Goal: Task Accomplishment & Management: Complete application form

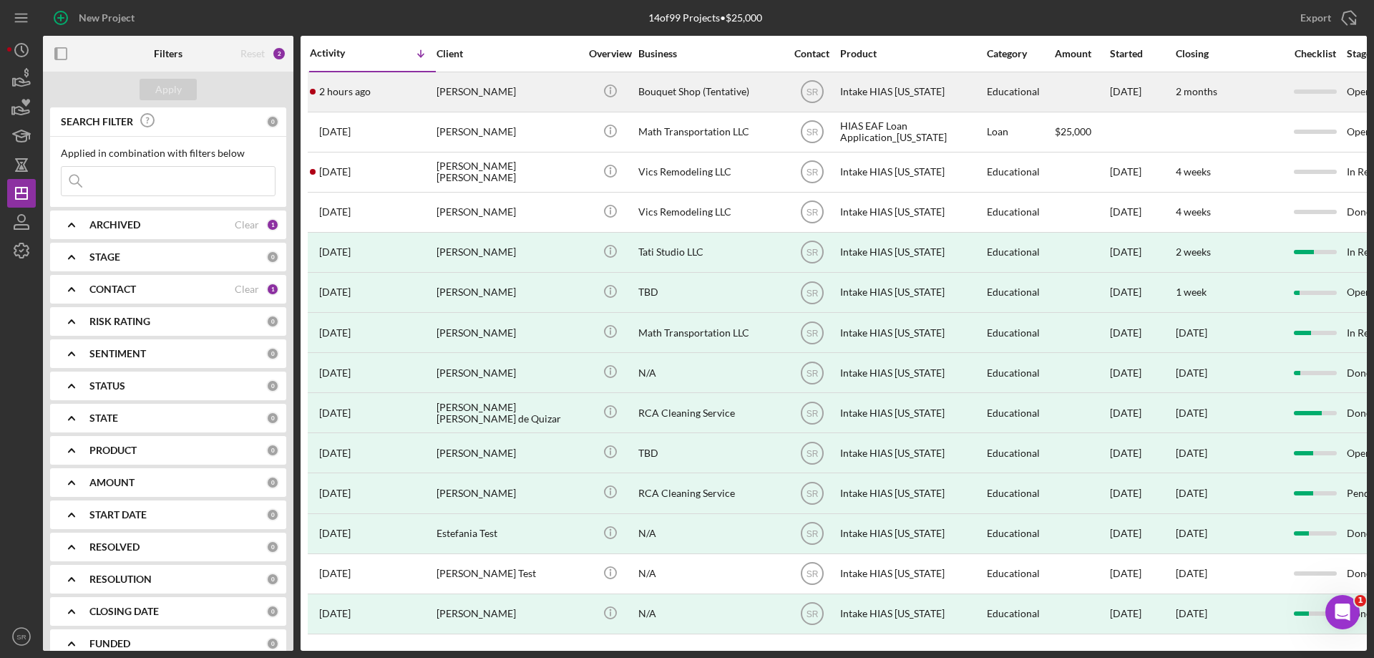
click at [449, 100] on div "[PERSON_NAME]" at bounding box center [507, 92] width 143 height 38
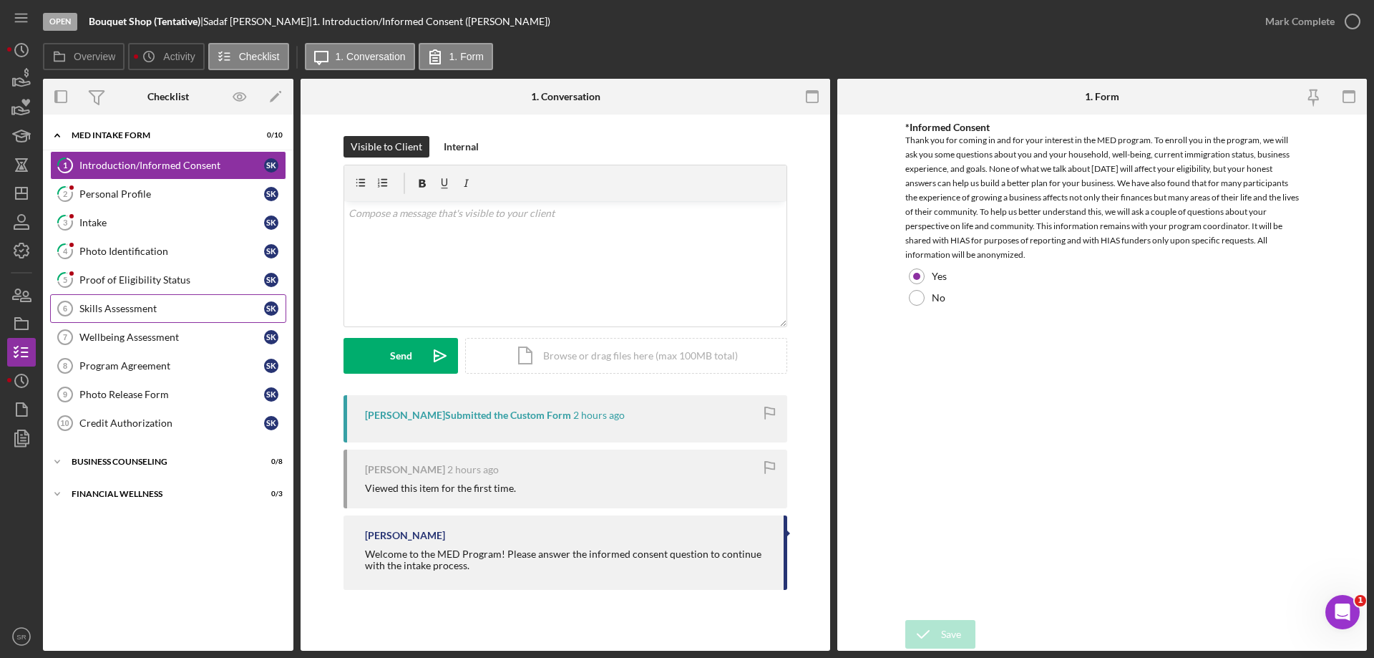
click at [144, 316] on link "Skills Assessment 6 Skills Assessment S K" at bounding box center [168, 308] width 236 height 29
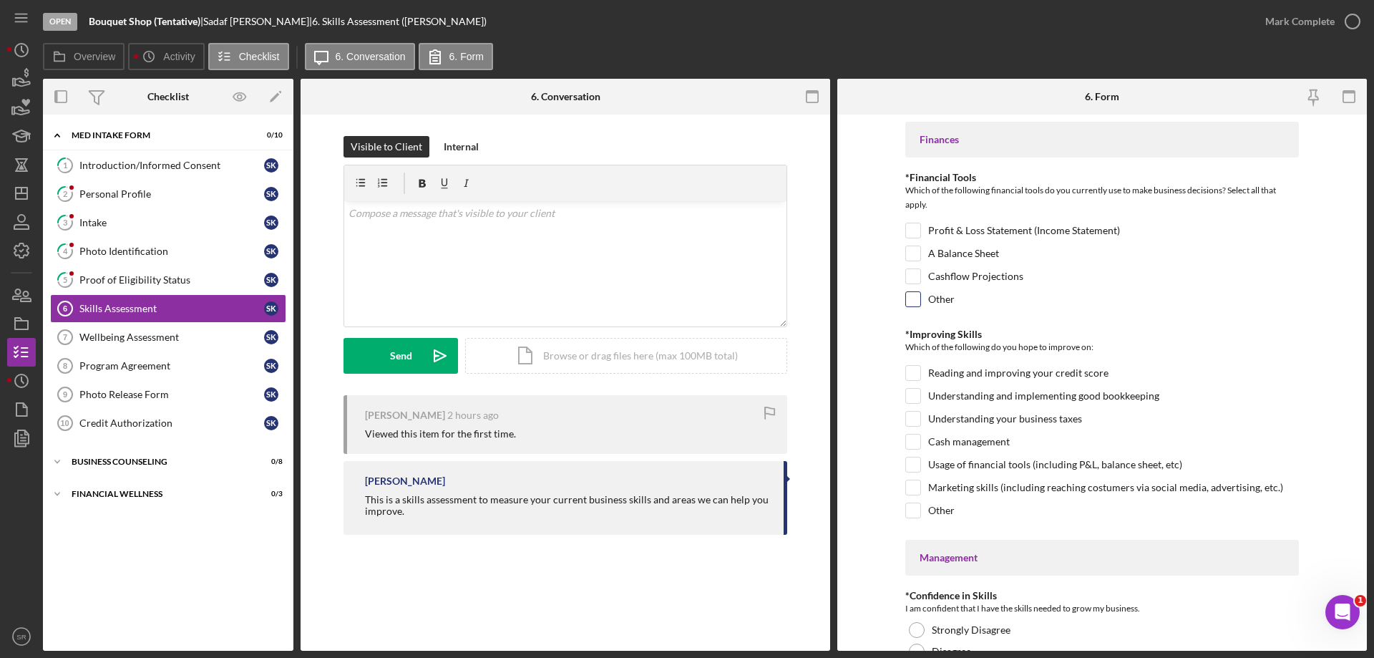
click at [950, 292] on label "Other" at bounding box center [941, 299] width 26 height 14
click at [920, 292] on input "Other" at bounding box center [913, 299] width 14 height 14
checkbox input "true"
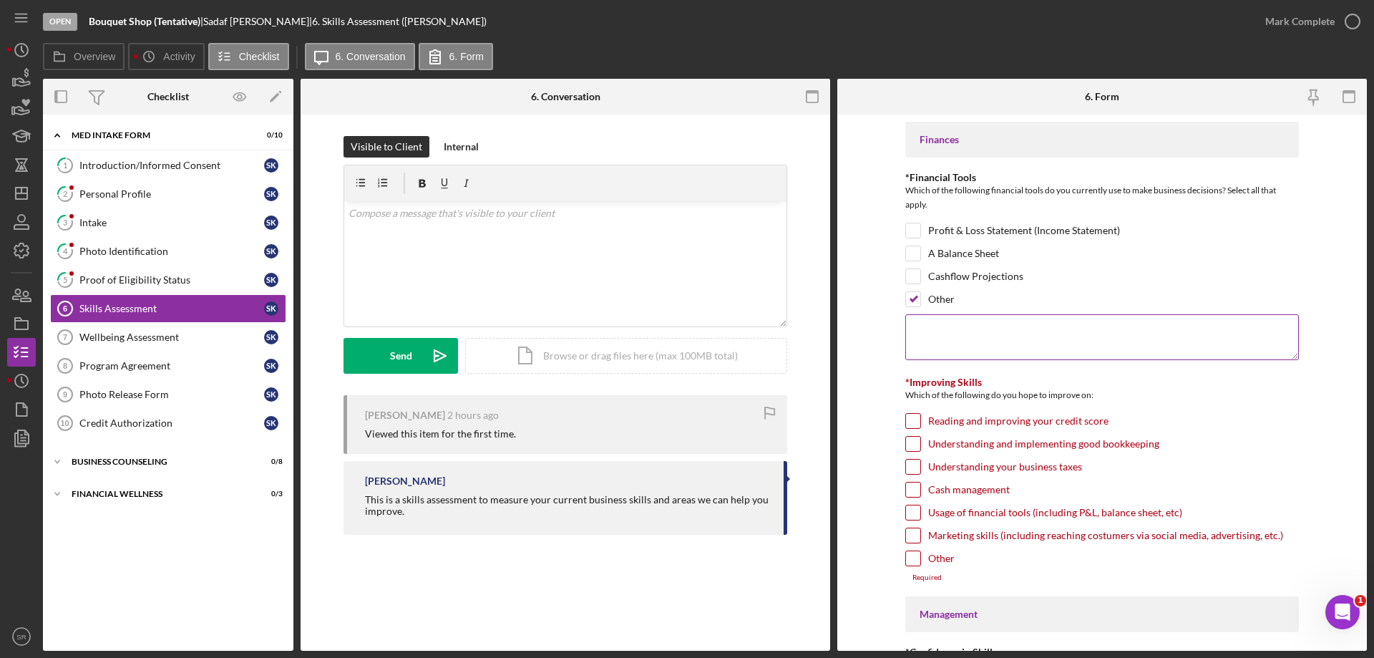
click at [1008, 337] on textarea at bounding box center [1102, 337] width 394 height 46
click at [1007, 336] on textarea "Acquaintance" at bounding box center [1102, 337] width 394 height 46
drag, startPoint x: 954, startPoint y: 331, endPoint x: 974, endPoint y: 319, distance: 23.4
click at [974, 319] on textarea "Acquaintance" at bounding box center [1102, 337] width 394 height 46
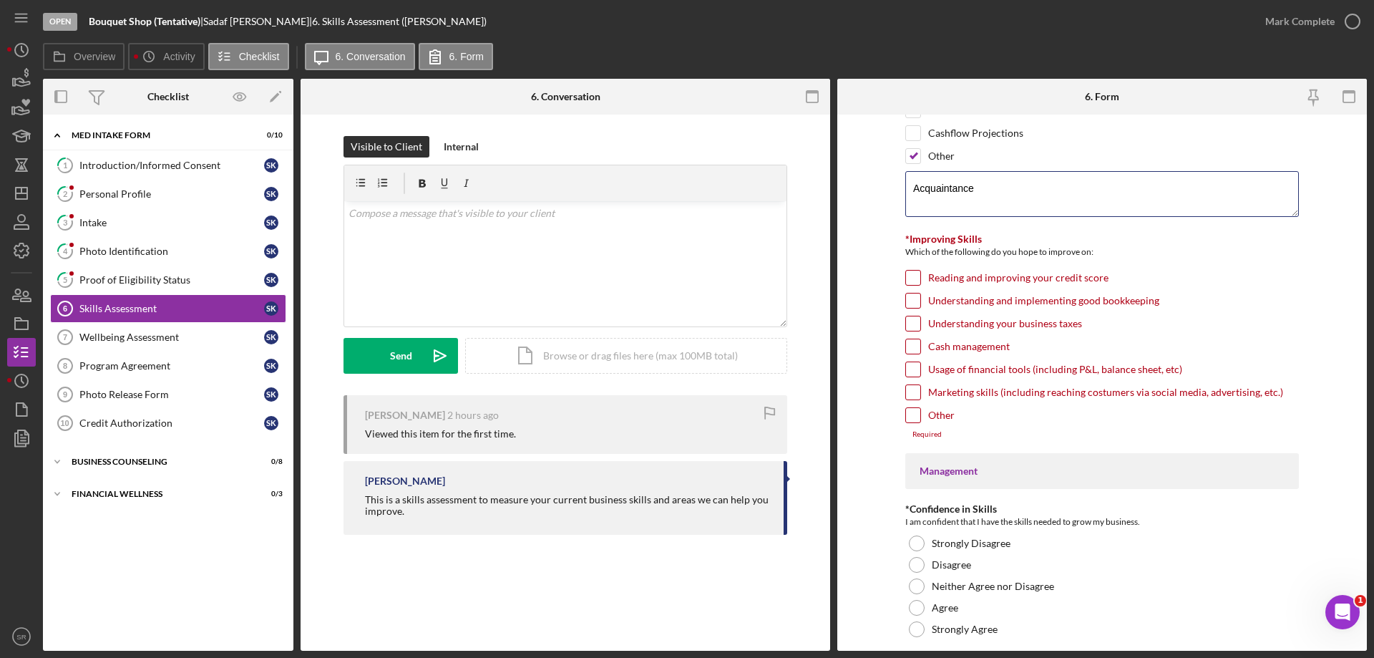
type textarea "Acquaintance"
click at [913, 390] on input "Marketing skills (including reaching costumers via social media, advertising, e…" at bounding box center [913, 392] width 14 height 14
checkbox input "true"
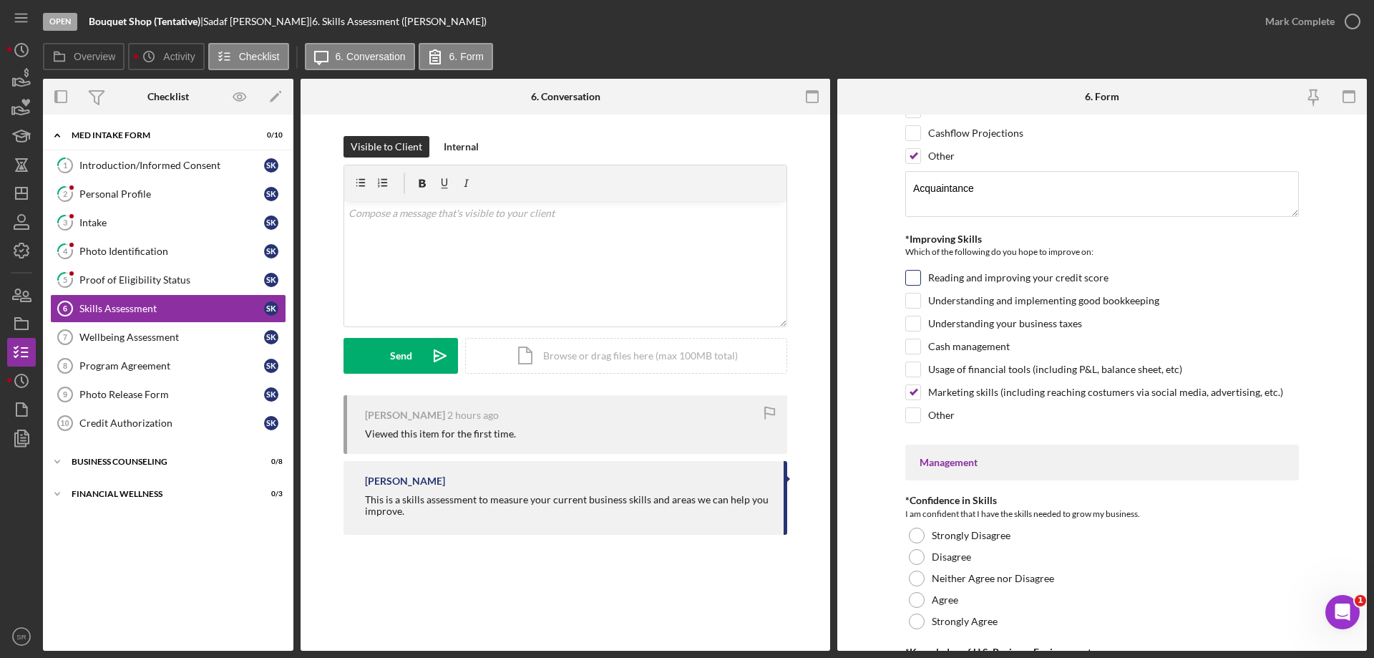
click at [932, 277] on label "Reading and improving your credit score" at bounding box center [1018, 277] width 180 height 14
click at [920, 277] on input "Reading and improving your credit score" at bounding box center [913, 277] width 14 height 14
click at [932, 277] on label "Reading and improving your credit score" at bounding box center [1018, 277] width 180 height 14
click at [920, 277] on input "Reading and improving your credit score" at bounding box center [913, 277] width 14 height 14
checkbox input "false"
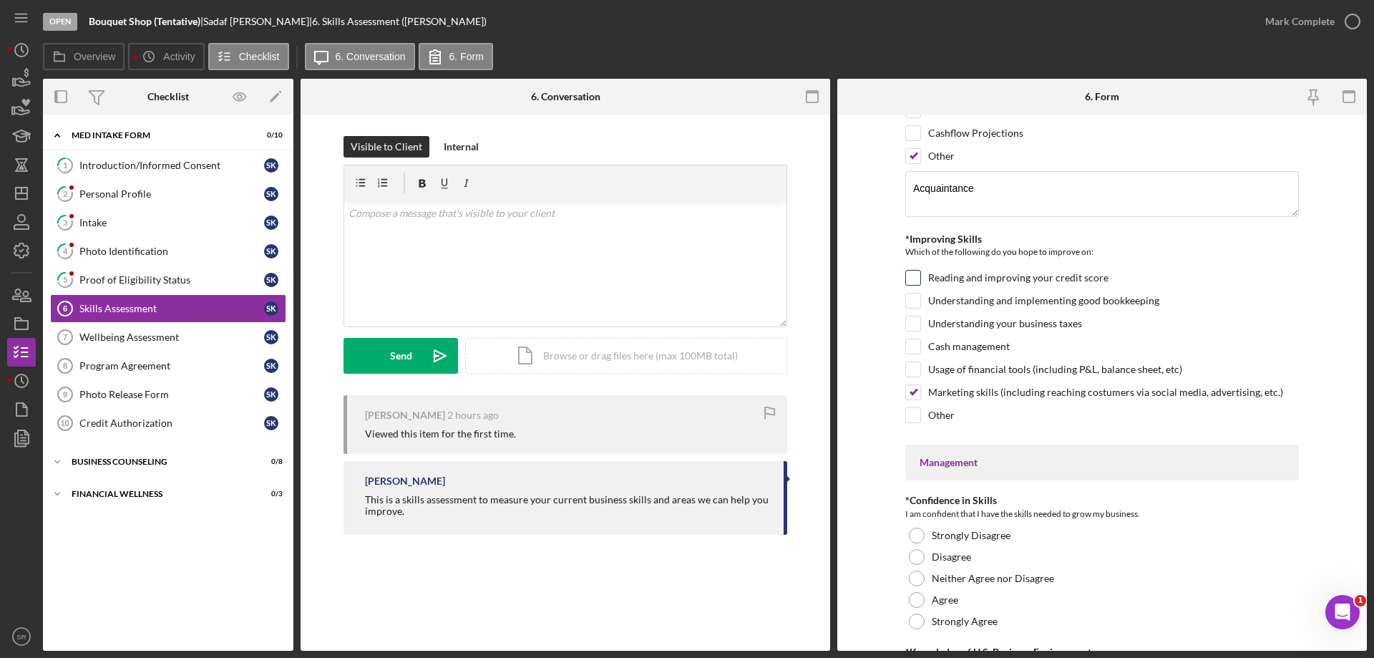
click at [1077, 287] on div "Reading and improving your credit score" at bounding box center [1102, 281] width 394 height 23
click at [1118, 302] on label "Understanding and implementing good bookkeeping" at bounding box center [1043, 300] width 231 height 14
click at [920, 302] on input "Understanding and implementing good bookkeeping" at bounding box center [913, 300] width 14 height 14
click at [1053, 299] on label "Understanding and implementing good bookkeeping" at bounding box center [1043, 300] width 231 height 14
click at [920, 299] on input "Understanding and implementing good bookkeeping" at bounding box center [913, 300] width 14 height 14
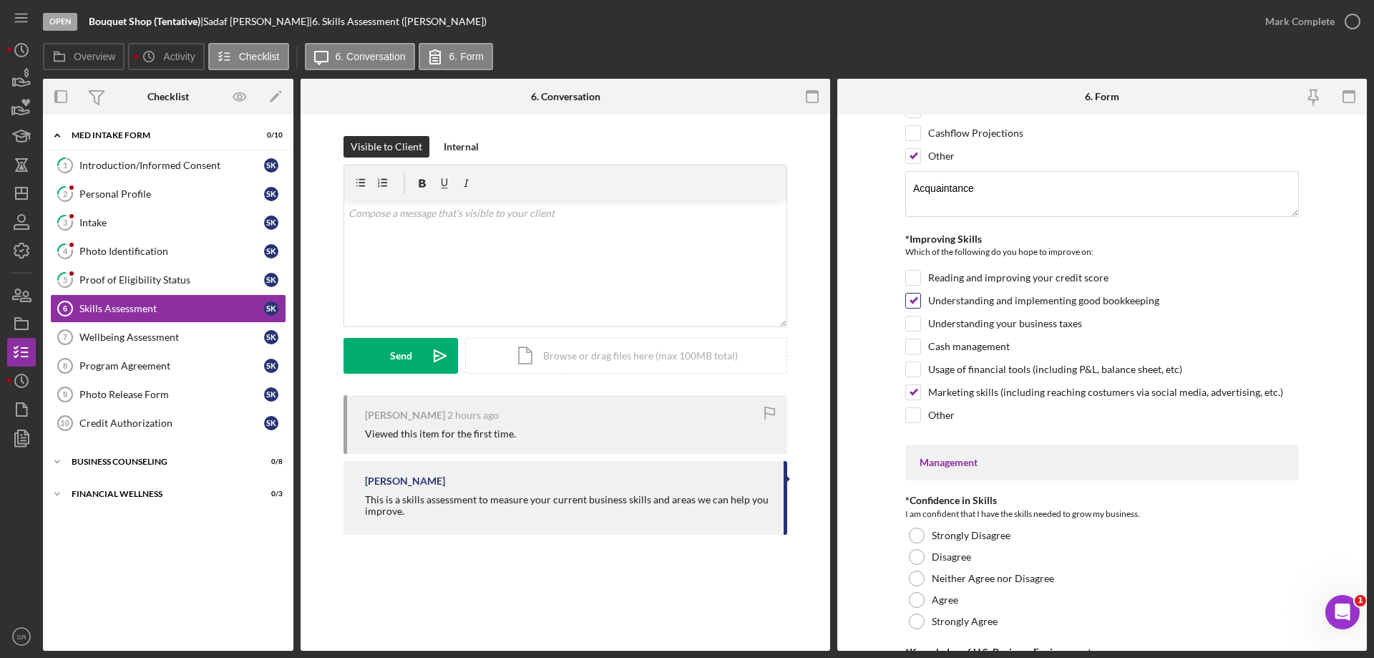
checkbox input "false"
click at [1052, 326] on label "Understanding your business taxes" at bounding box center [1005, 323] width 154 height 14
click at [920, 326] on input "Understanding your business taxes" at bounding box center [913, 323] width 14 height 14
checkbox input "true"
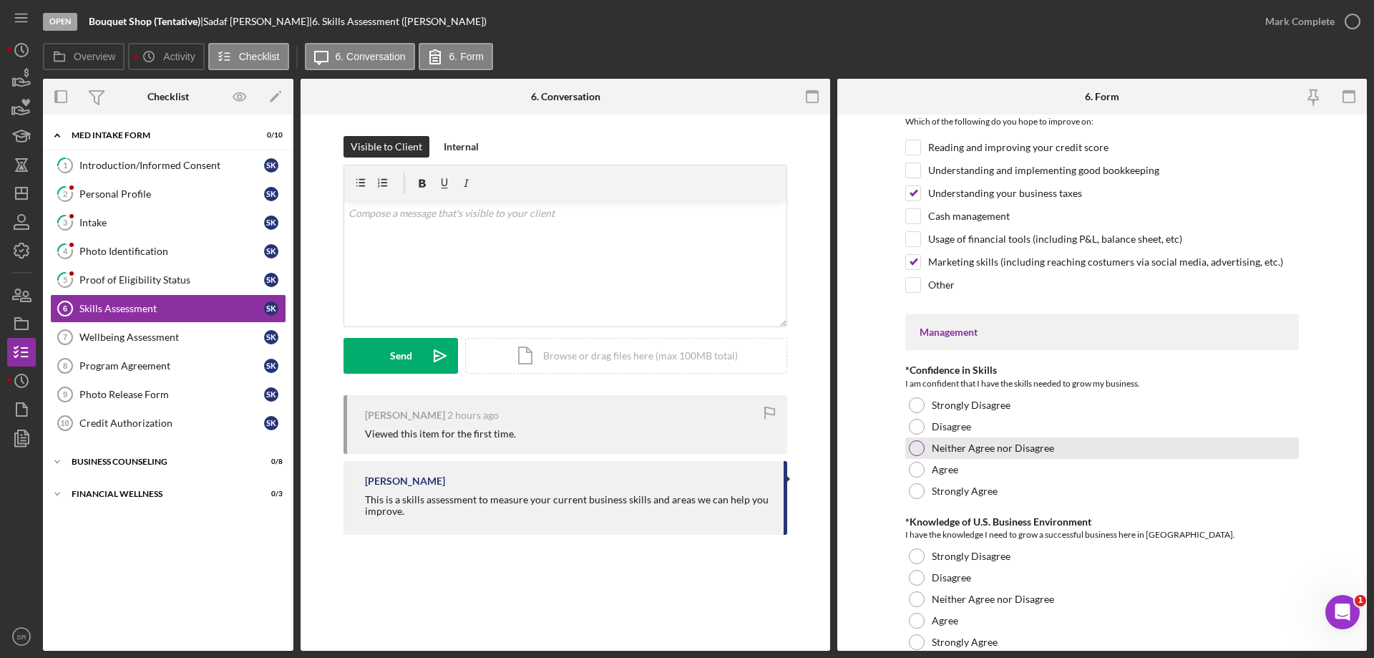
scroll to position [286, 0]
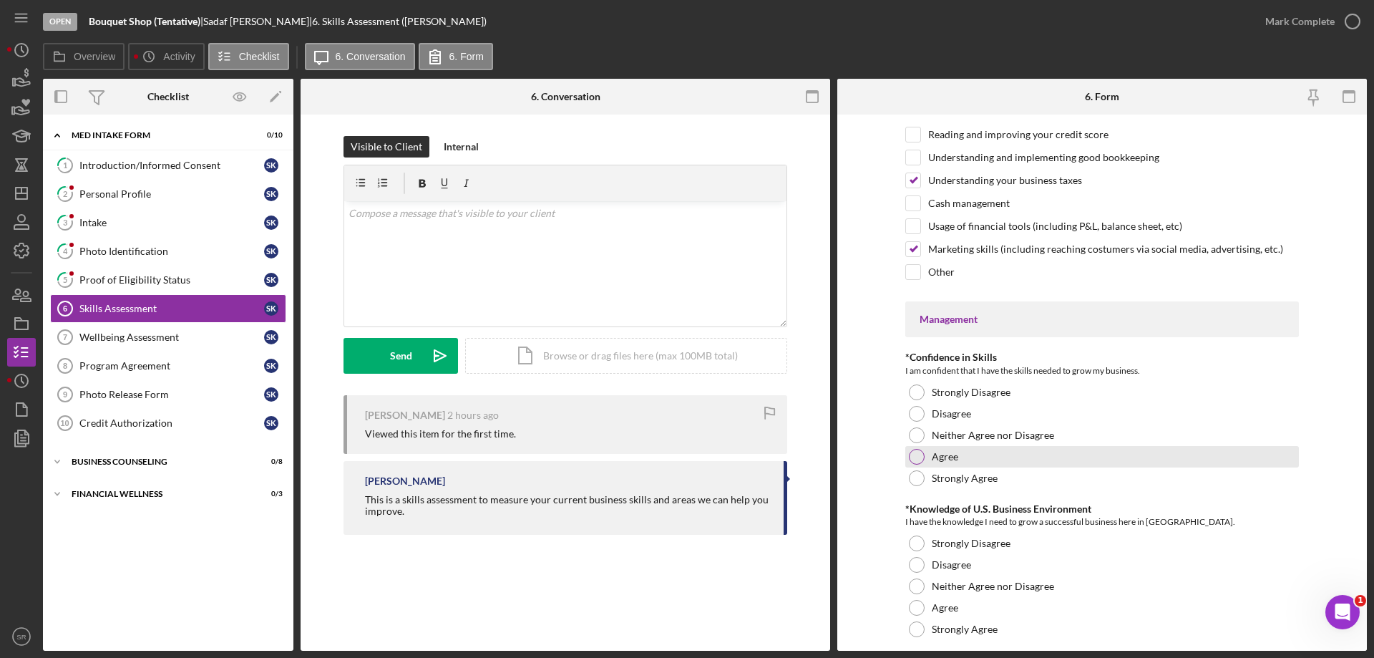
click at [951, 455] on label "Agree" at bounding box center [945, 456] width 26 height 11
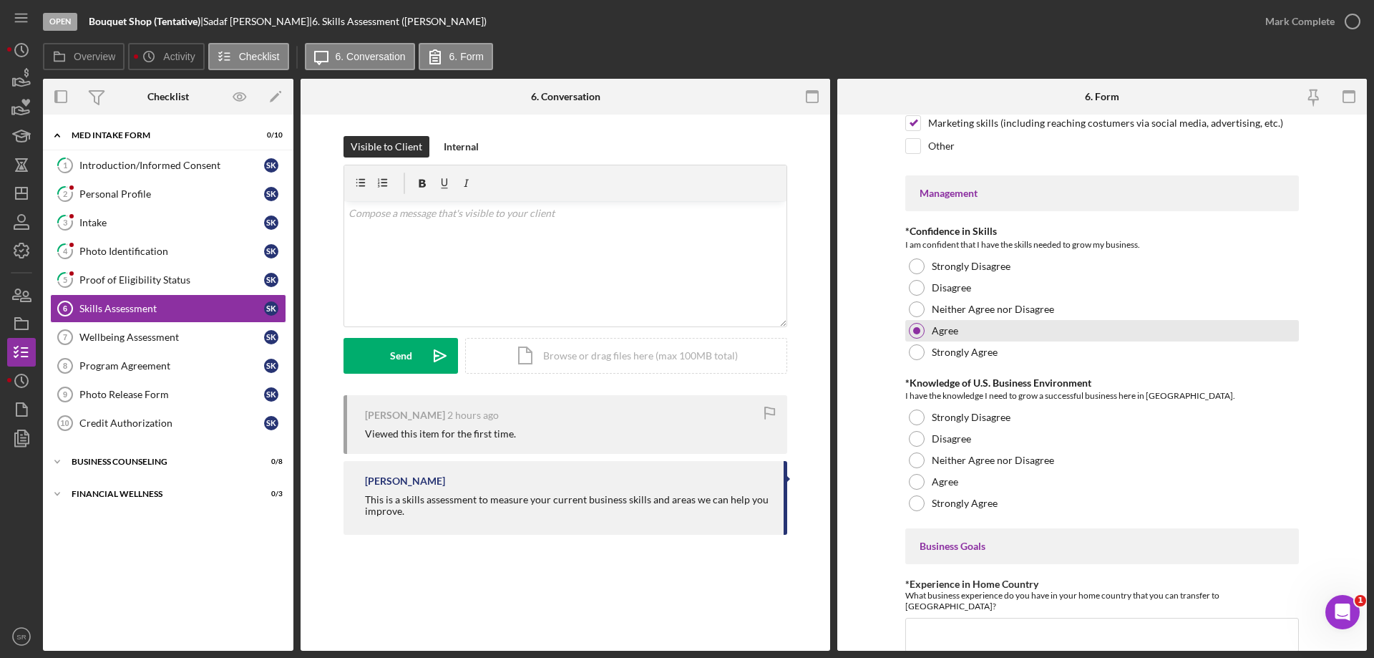
scroll to position [429, 0]
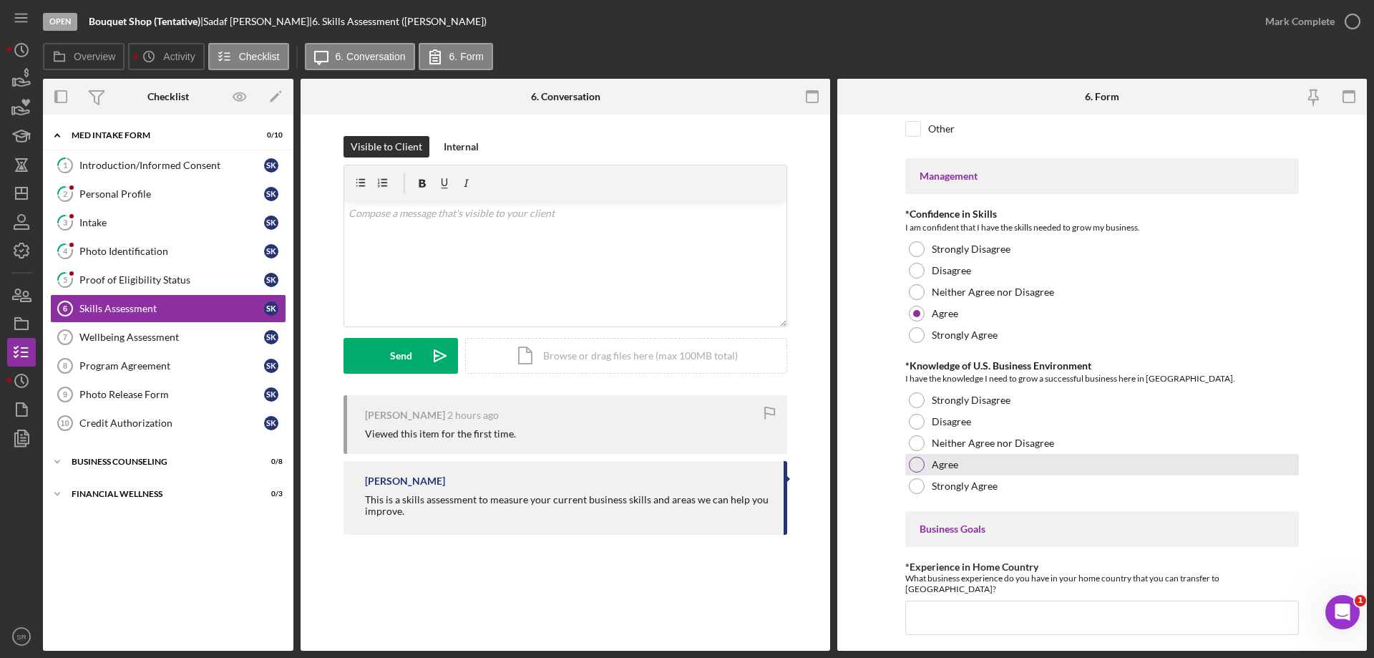
click at [970, 468] on div "Agree" at bounding box center [1102, 464] width 394 height 21
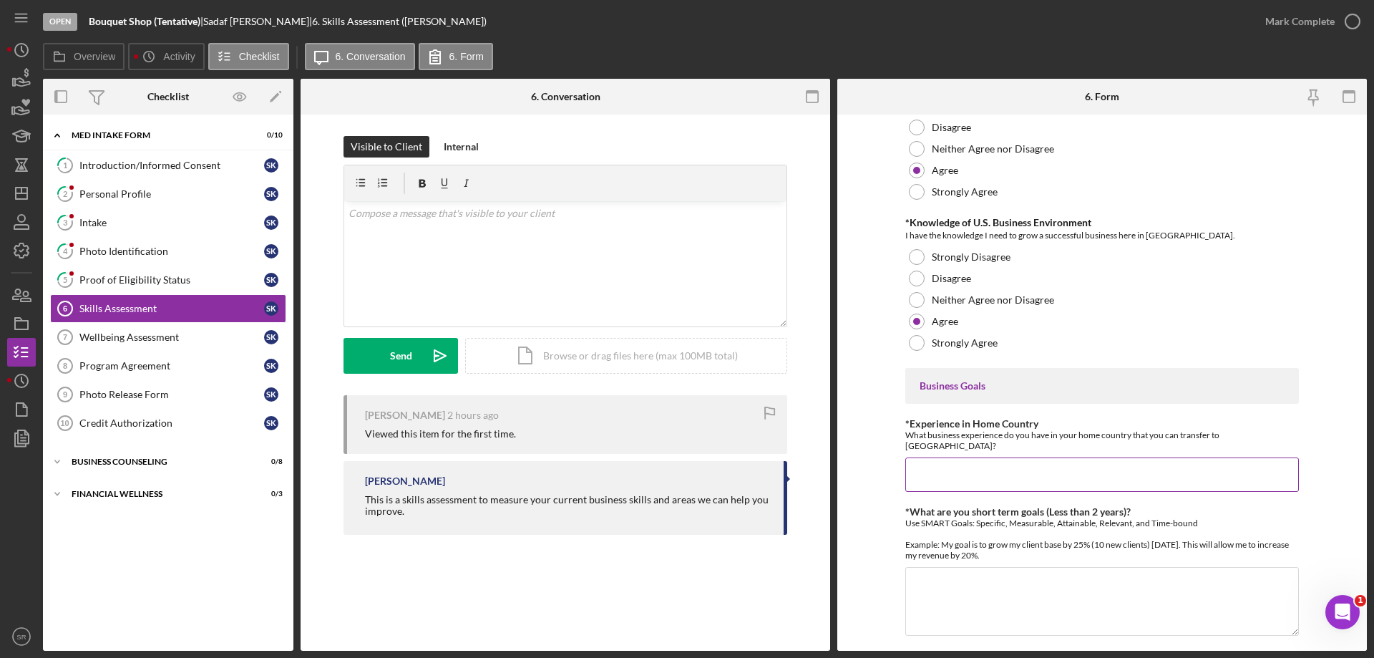
click at [969, 460] on input "*Experience in Home Country" at bounding box center [1102, 474] width 394 height 34
click at [1140, 464] on input "I was a journalist in [GEOGRAPHIC_DATA] covering women's issues. I was a women'…" at bounding box center [1102, 474] width 394 height 34
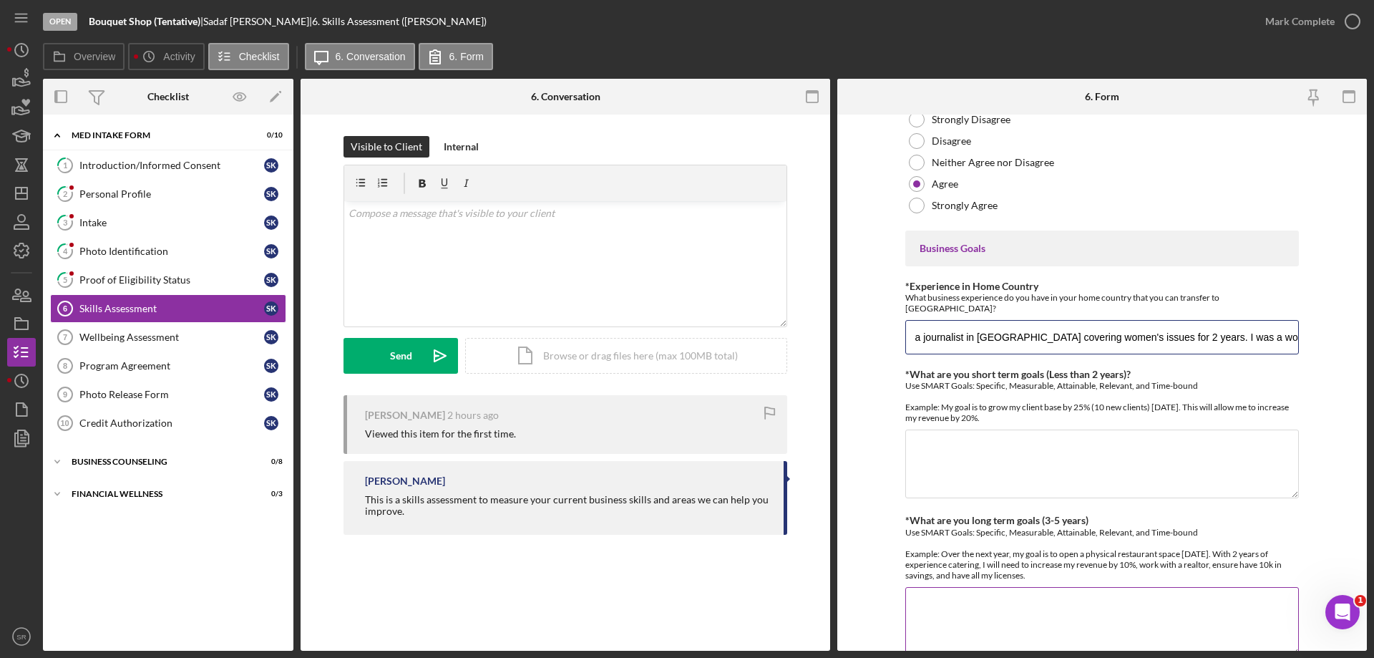
scroll to position [715, 0]
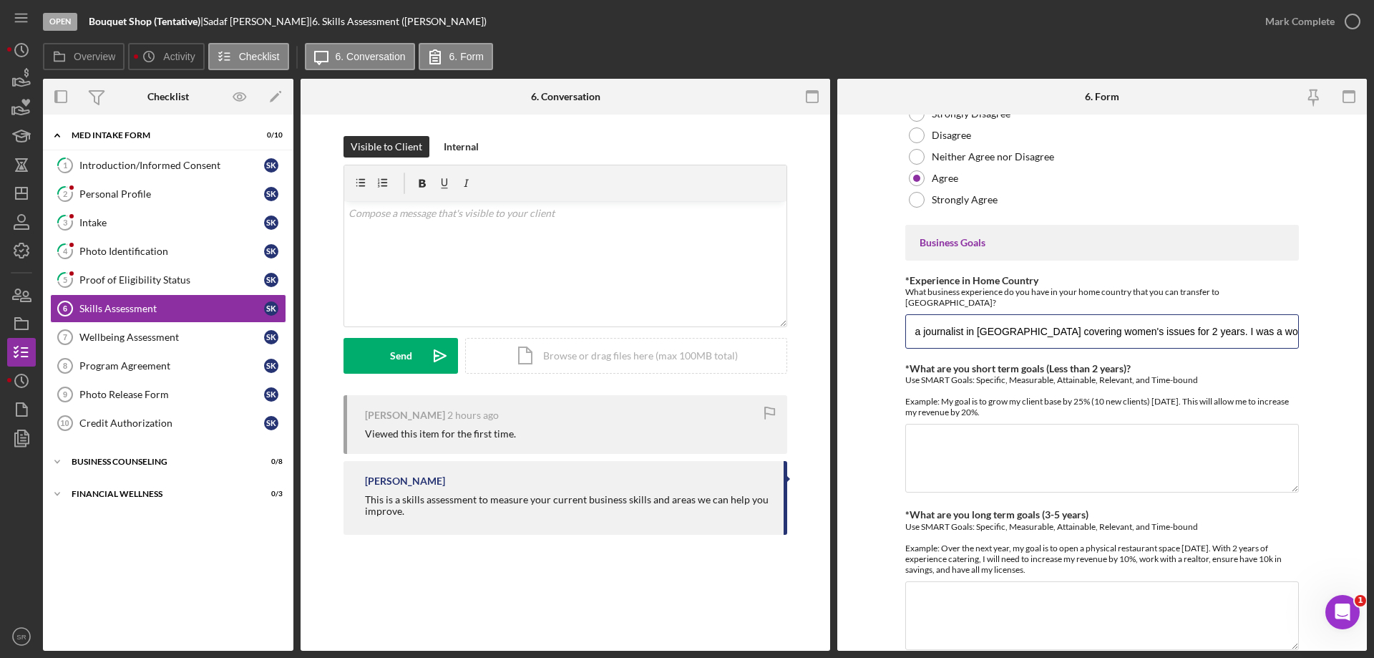
type input "I was a journalist in [GEOGRAPHIC_DATA] covering women's issues for 2 years. I …"
click at [1071, 492] on div "Finances *Financial Tools Which of the following financial tools do you current…" at bounding box center [1102, 74] width 394 height 1337
click at [1091, 466] on textarea "*What are you short term goals (Less than 2 years)?" at bounding box center [1102, 458] width 394 height 69
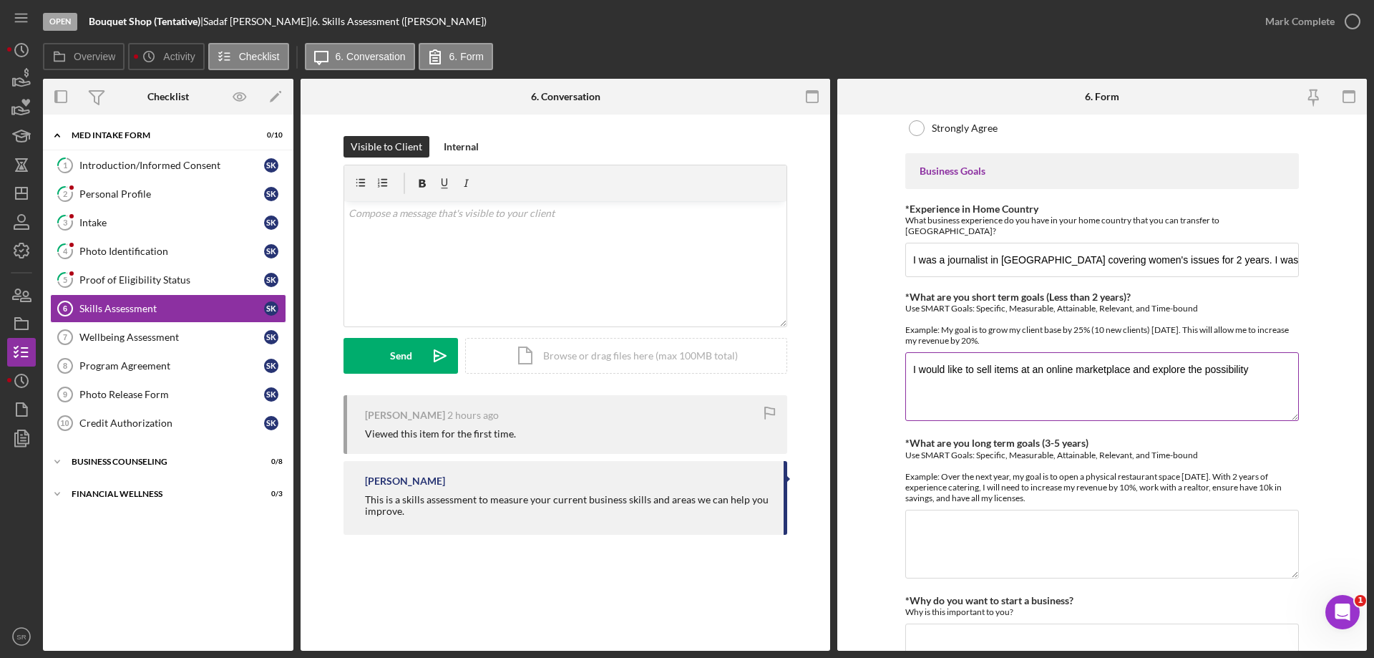
click at [1259, 365] on textarea "I would like to sell items at an online marketplace and explore the possibility" at bounding box center [1102, 386] width 394 height 69
click at [1261, 365] on textarea "I would like to sell items at an online marketplace and explore the possibility" at bounding box center [1102, 386] width 394 height 69
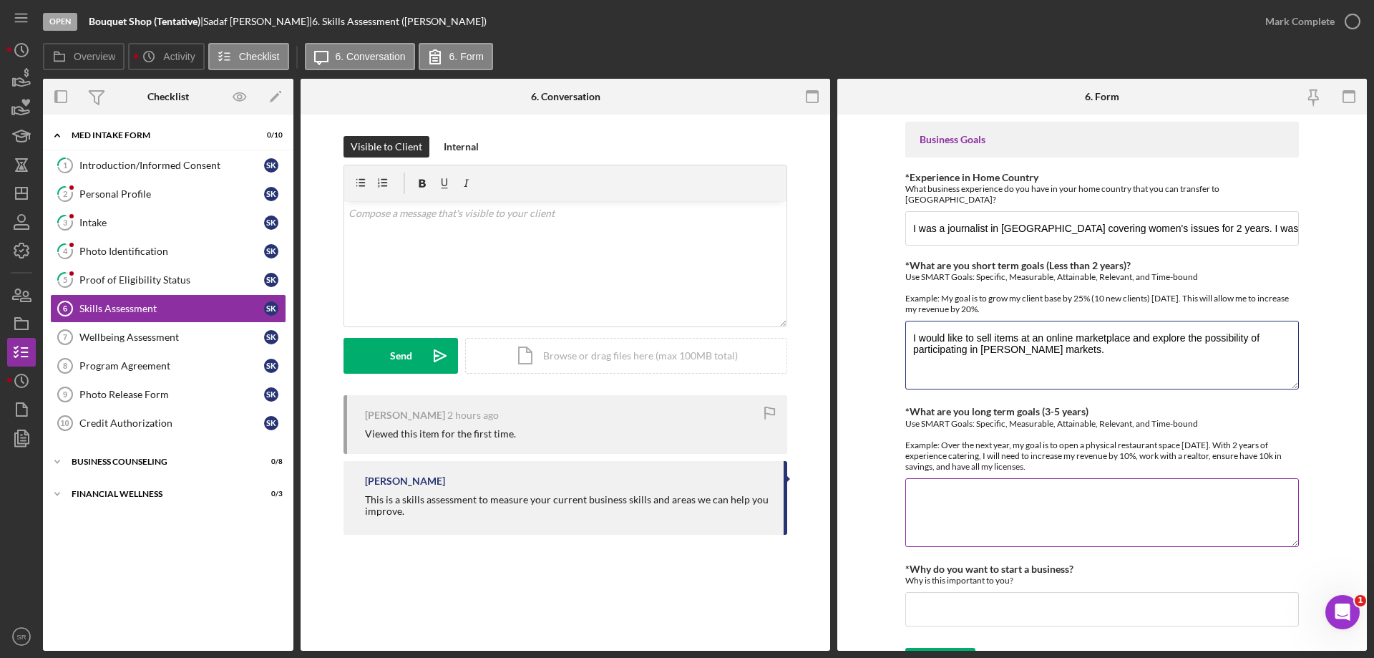
scroll to position [836, 0]
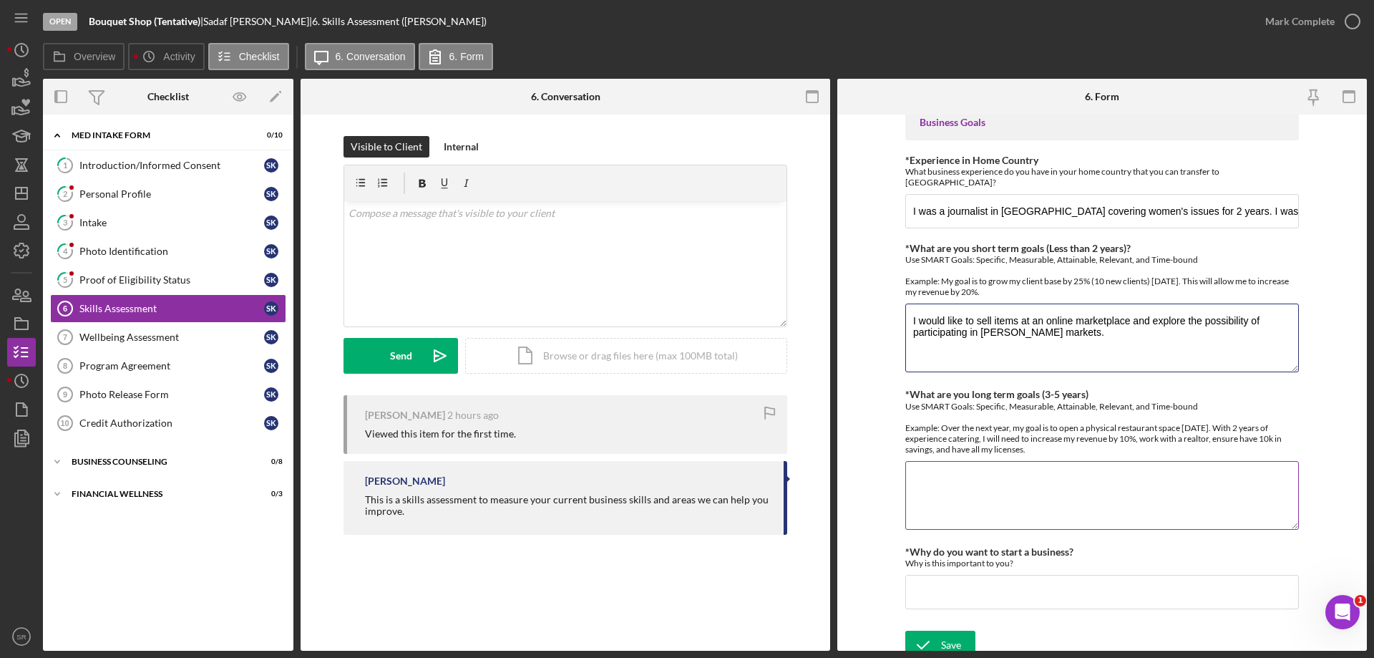
type textarea "I would like to sell items at an online marketplace and explore the possibility…"
click at [1079, 461] on textarea "*What are you long term goals (3-5 years)" at bounding box center [1102, 495] width 394 height 69
type textarea "I would like to have a successful online business on the side as I continue my …"
click at [961, 585] on input "*Why do you want to start a business?" at bounding box center [1102, 592] width 394 height 34
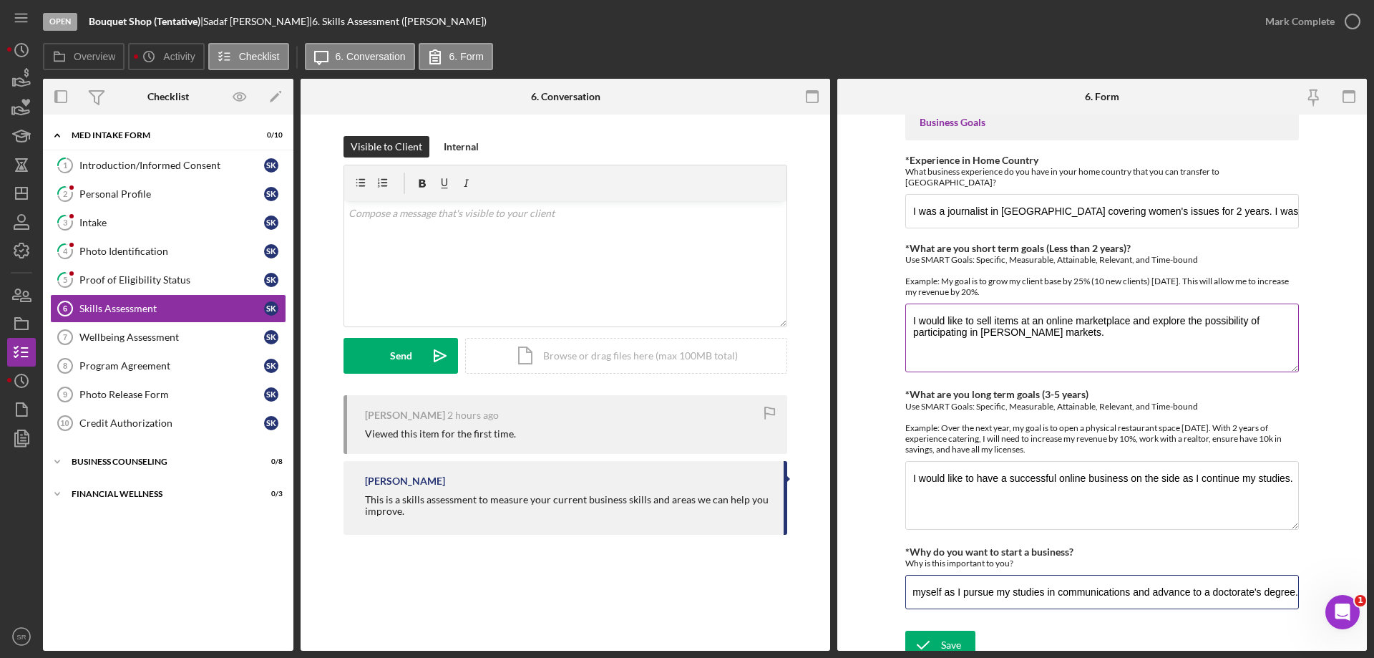
scroll to position [0, 445]
type input "Living in the U.S, I have realized you need a decent amount of money to live. I…"
click at [951, 630] on div "Save" at bounding box center [951, 644] width 20 height 29
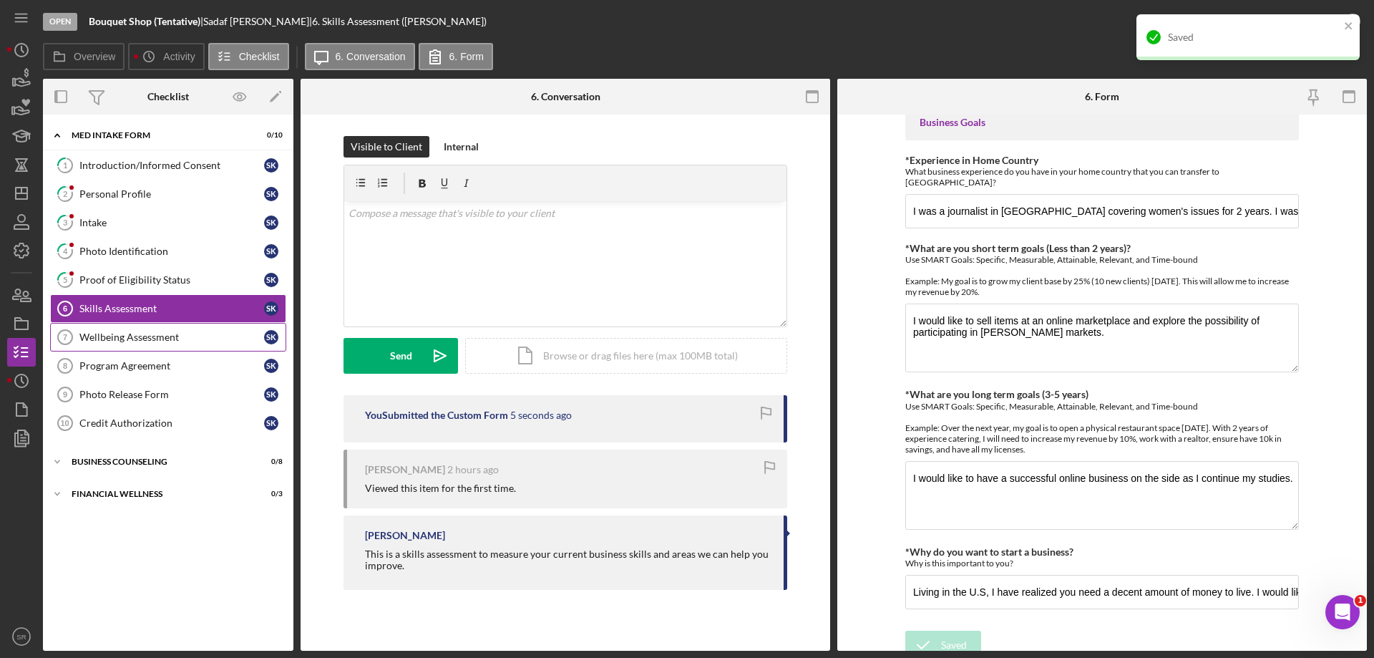
click at [214, 341] on div "Wellbeing Assessment" at bounding box center [171, 336] width 185 height 11
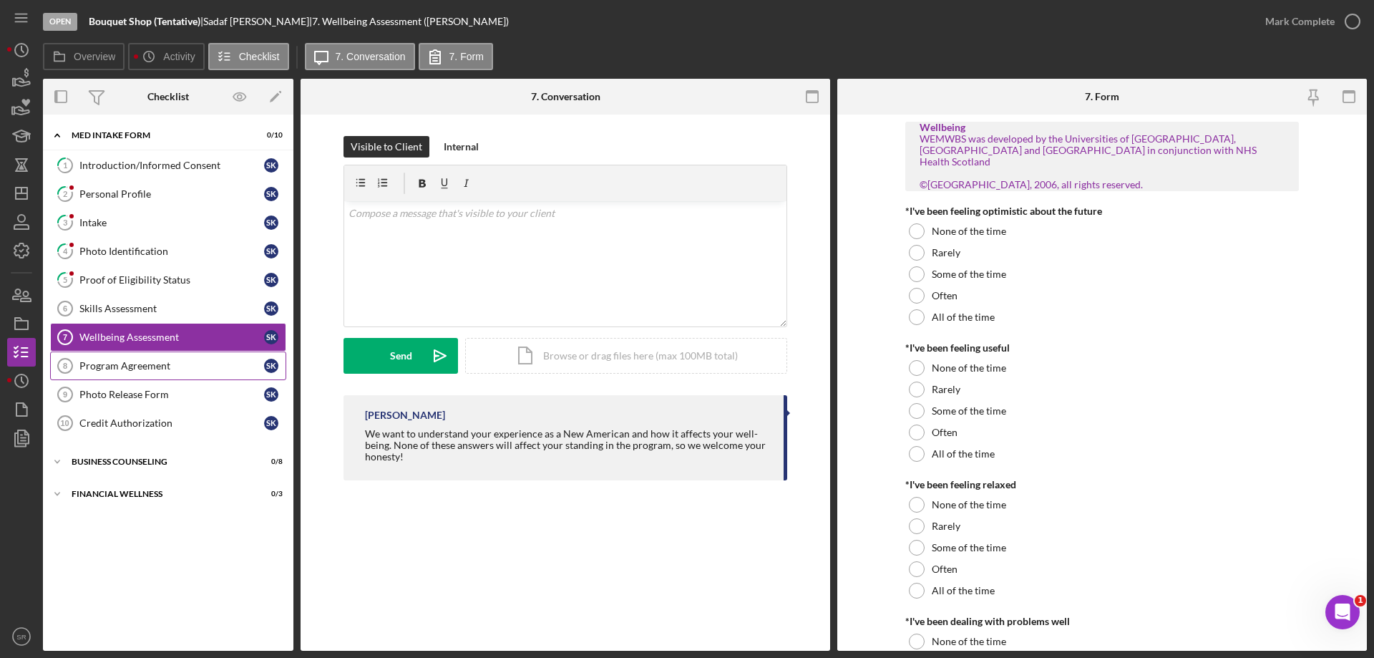
click at [182, 369] on div "Program Agreement" at bounding box center [171, 365] width 185 height 11
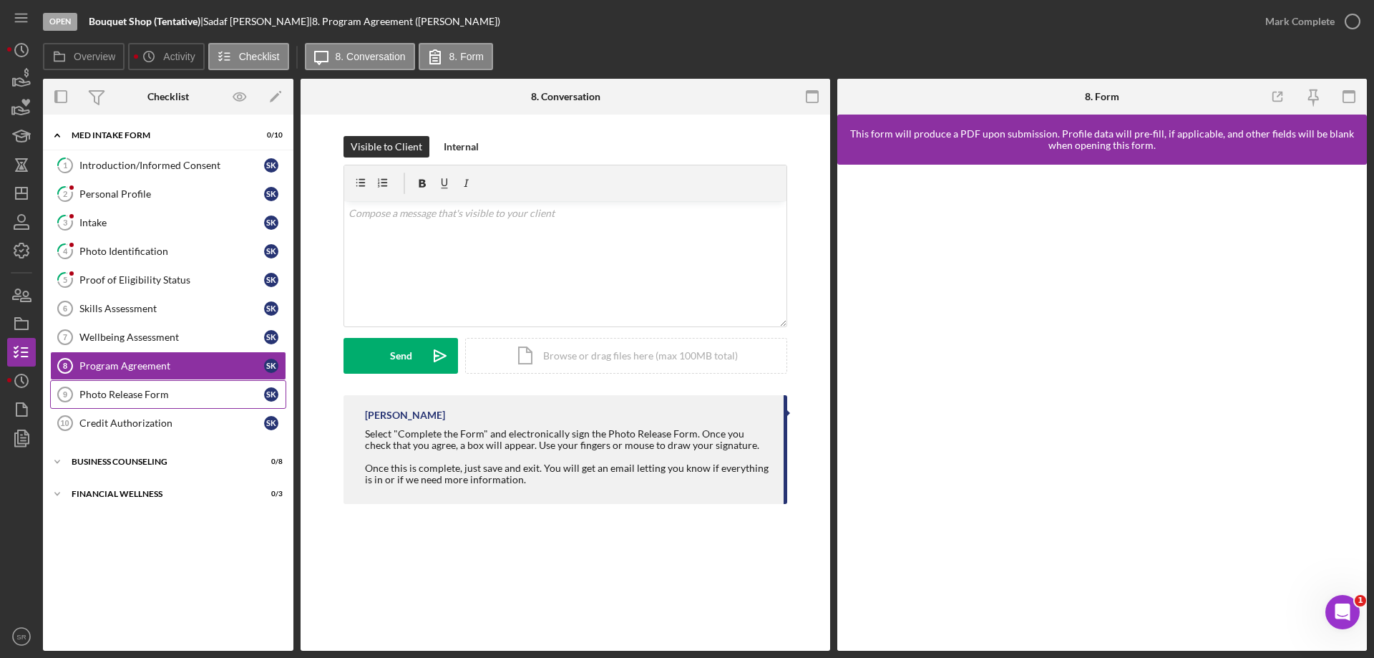
click at [105, 391] on div "Photo Release Form" at bounding box center [171, 393] width 185 height 11
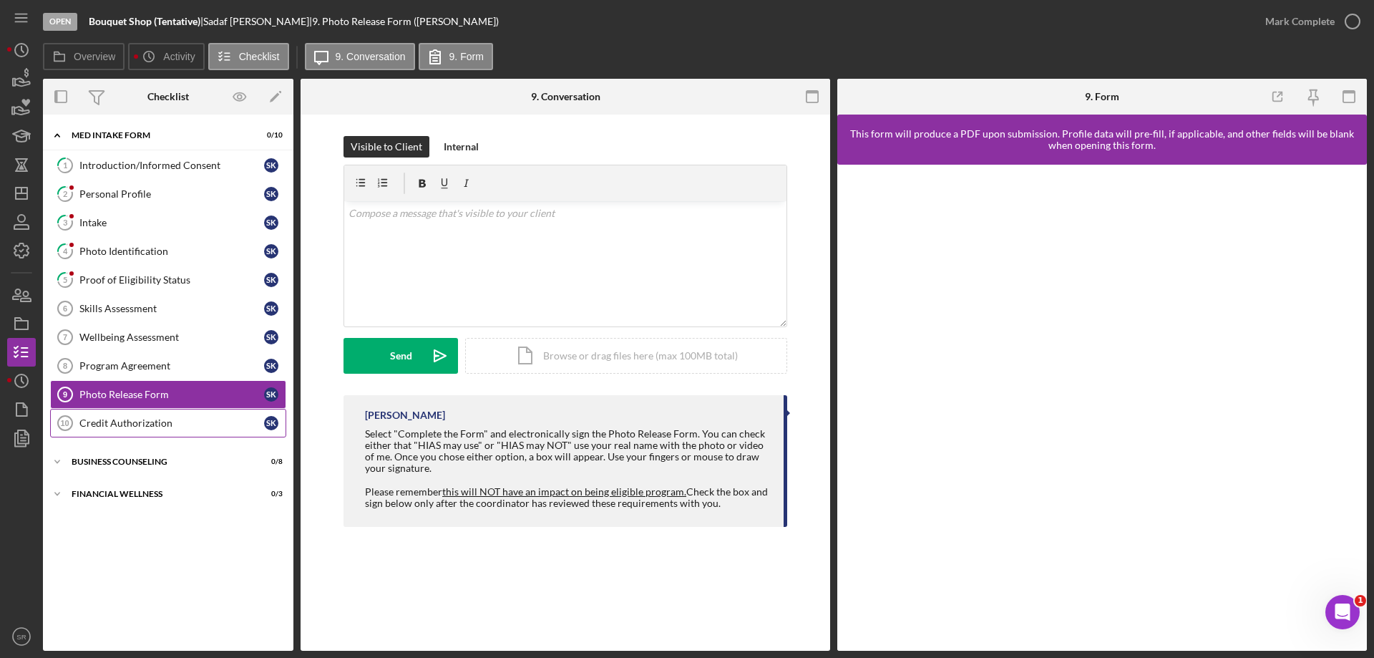
click at [147, 427] on div "Credit Authorization" at bounding box center [171, 422] width 185 height 11
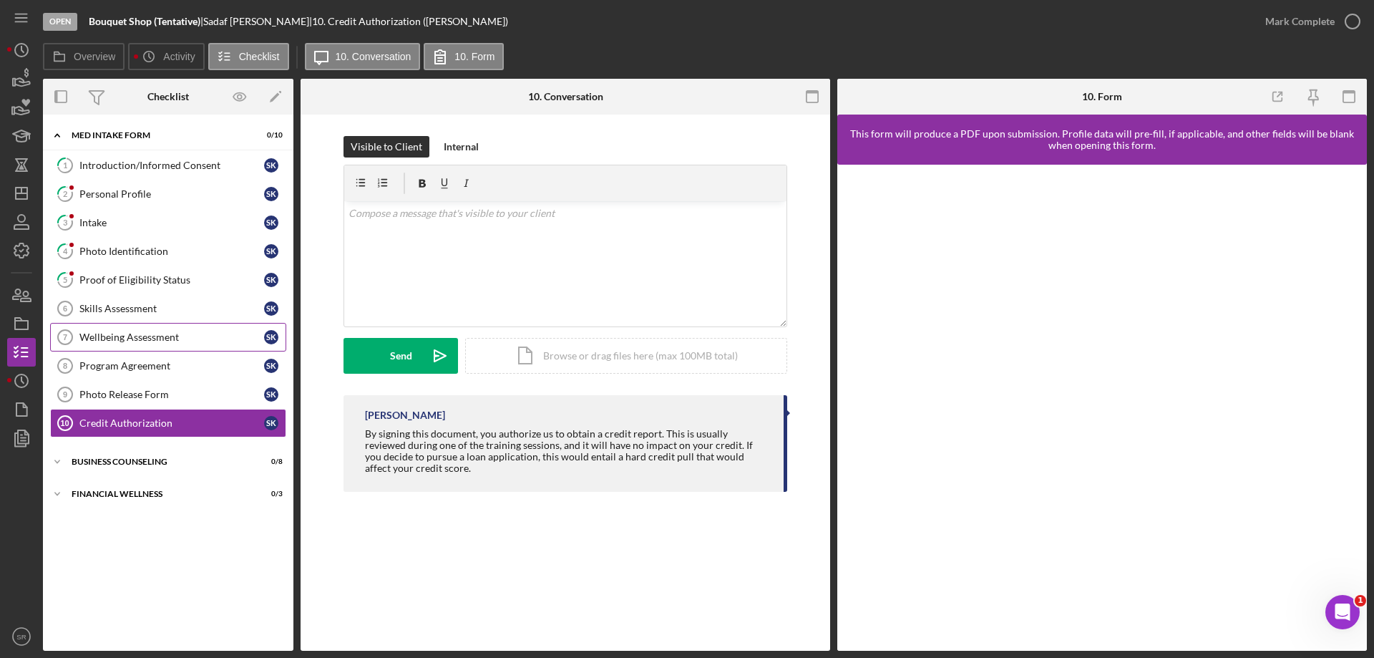
click at [132, 323] on link "Wellbeing Assessment 7 Wellbeing Assessment S K" at bounding box center [168, 337] width 236 height 29
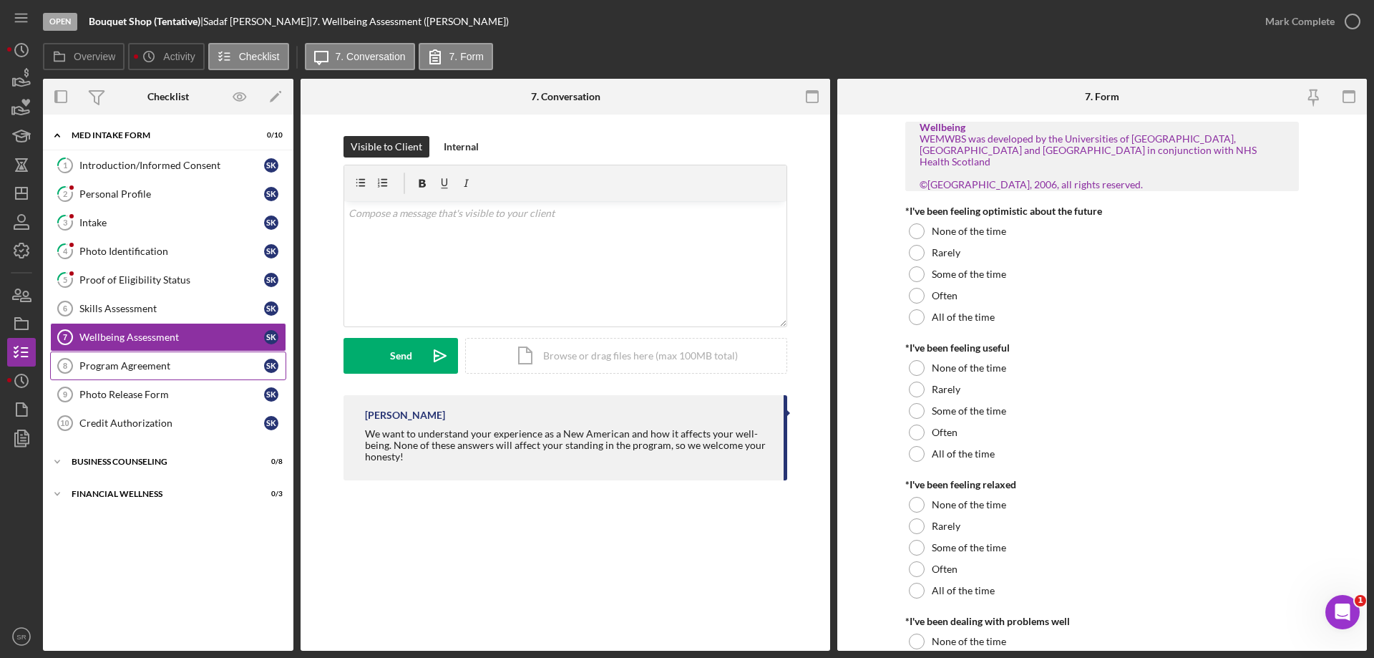
click at [137, 369] on div "Program Agreement" at bounding box center [171, 365] width 185 height 11
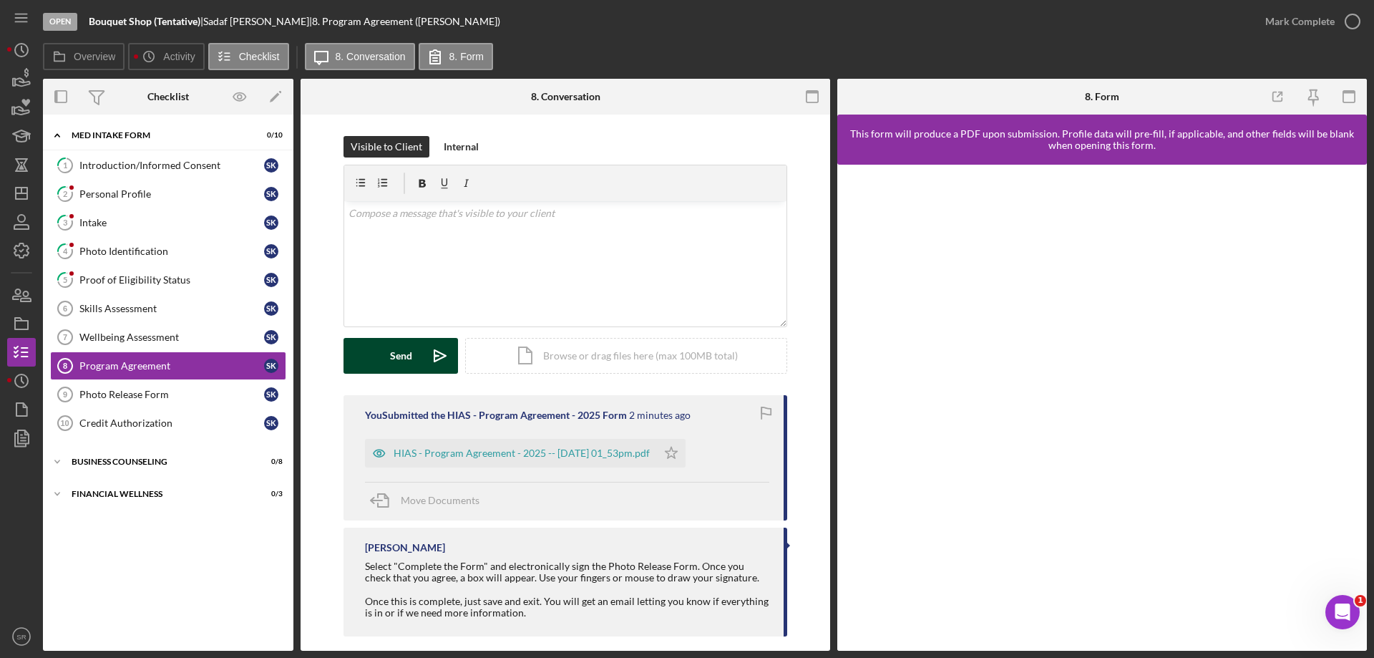
click at [390, 364] on div "Send" at bounding box center [401, 356] width 22 height 36
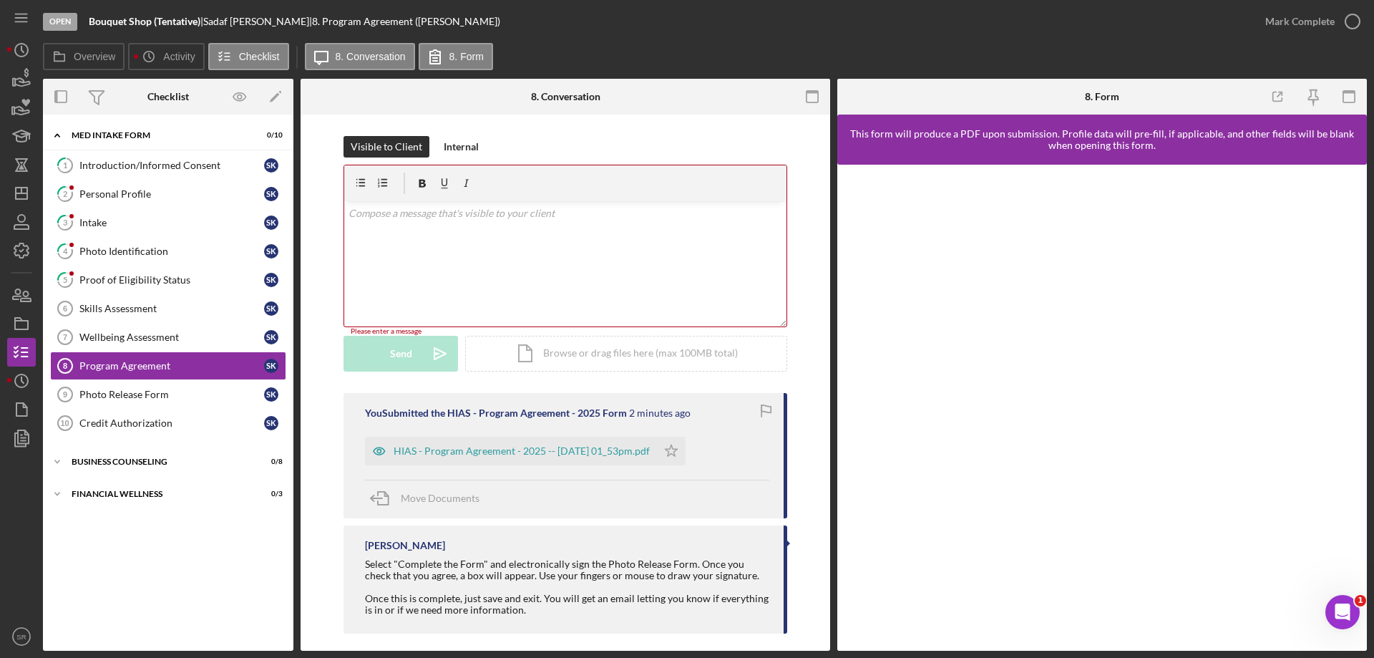
click at [479, 256] on div "v Color teal Color pink Remove color Add row above Add row below Add column bef…" at bounding box center [565, 263] width 442 height 125
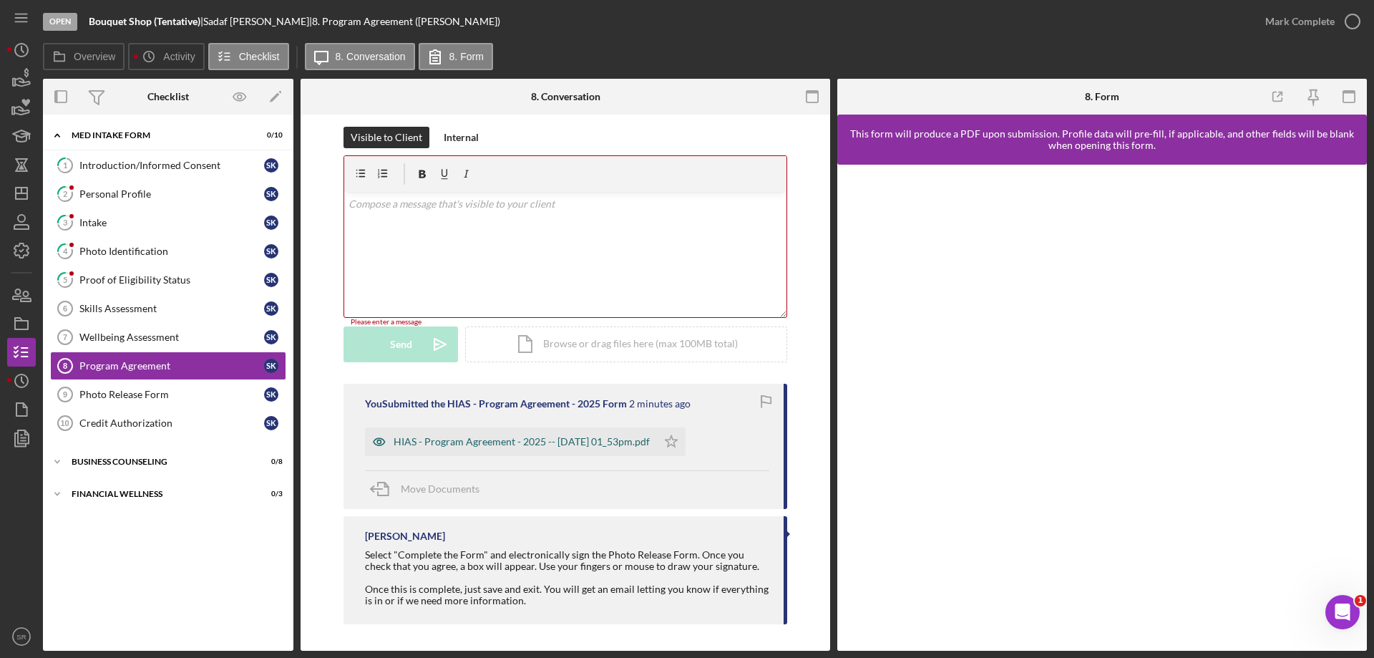
scroll to position [11, 0]
click at [138, 346] on link "Wellbeing Assessment 7 Wellbeing Assessment S K" at bounding box center [168, 337] width 236 height 29
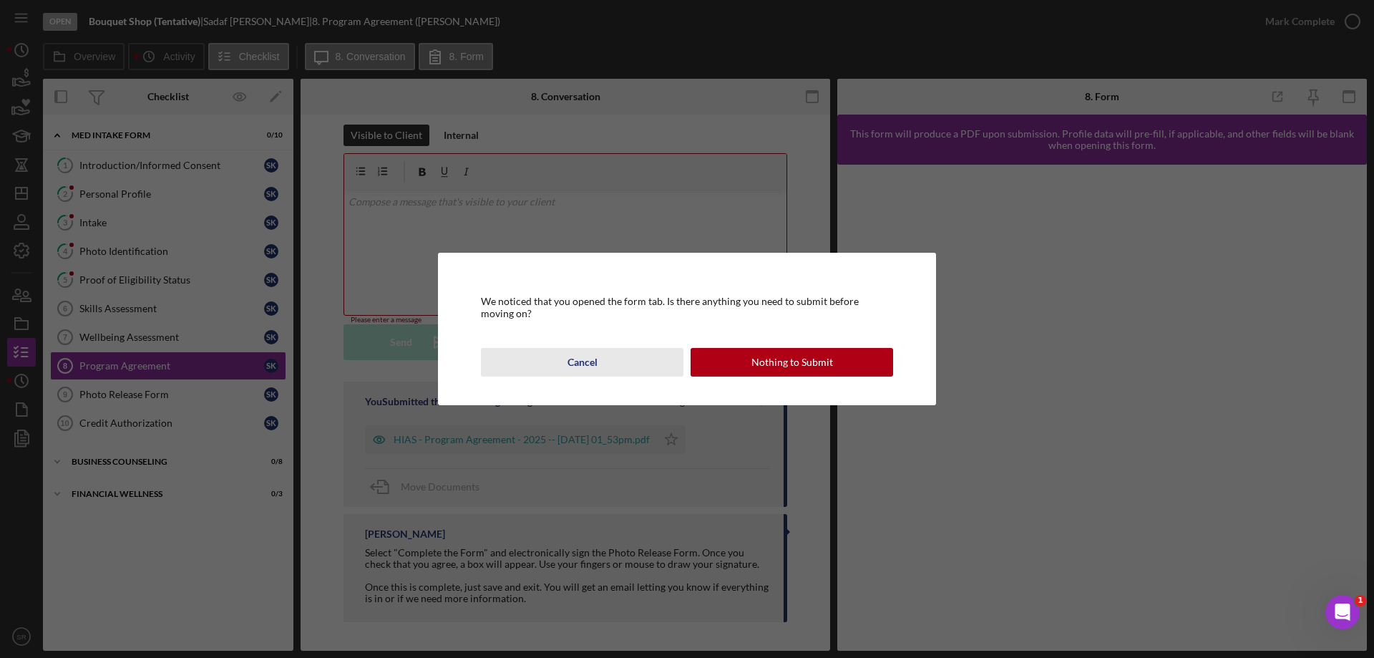
click at [585, 370] on div "Cancel" at bounding box center [582, 362] width 30 height 29
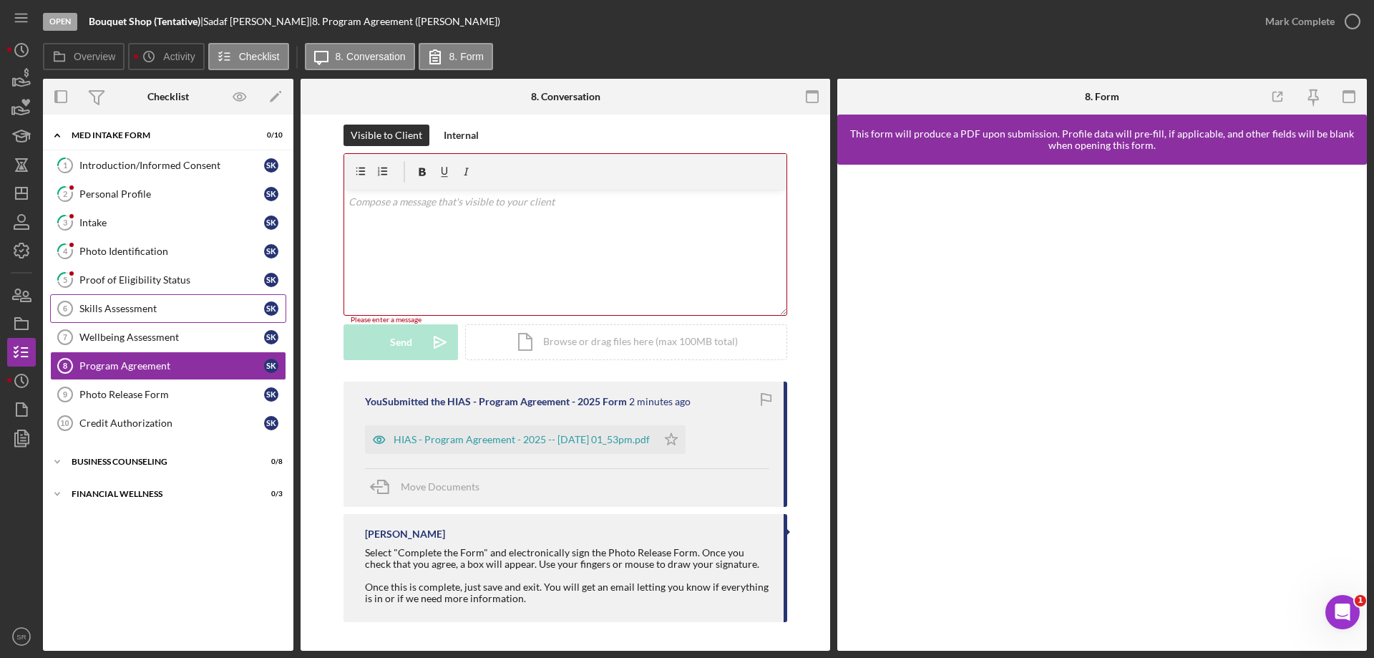
click at [133, 307] on div "Skills Assessment" at bounding box center [171, 308] width 185 height 11
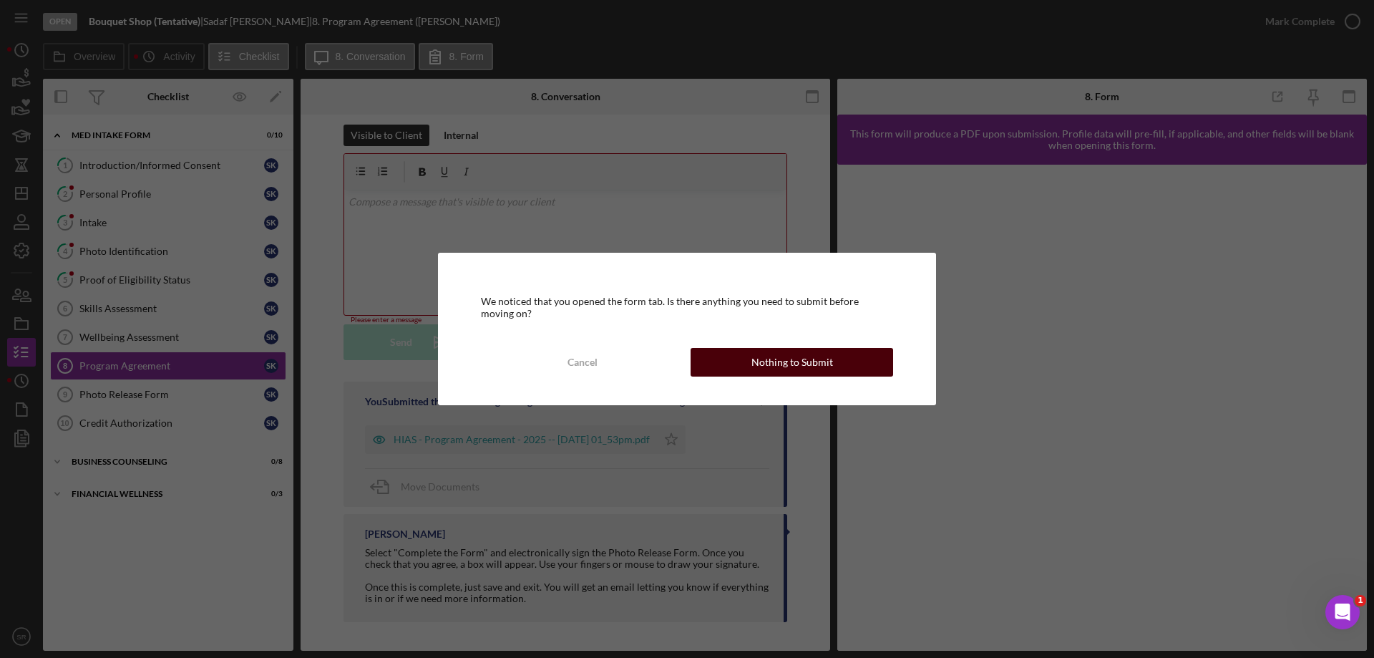
click at [807, 366] on div "Nothing to Submit" at bounding box center [792, 362] width 82 height 29
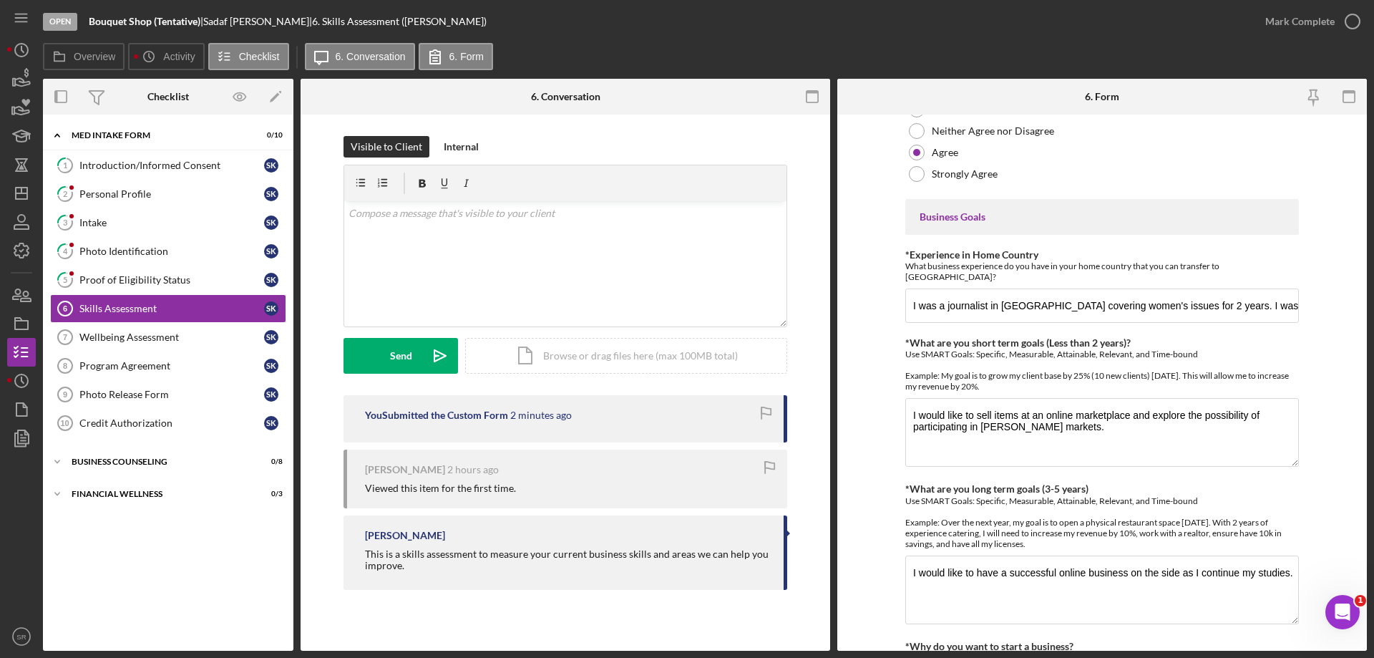
scroll to position [836, 0]
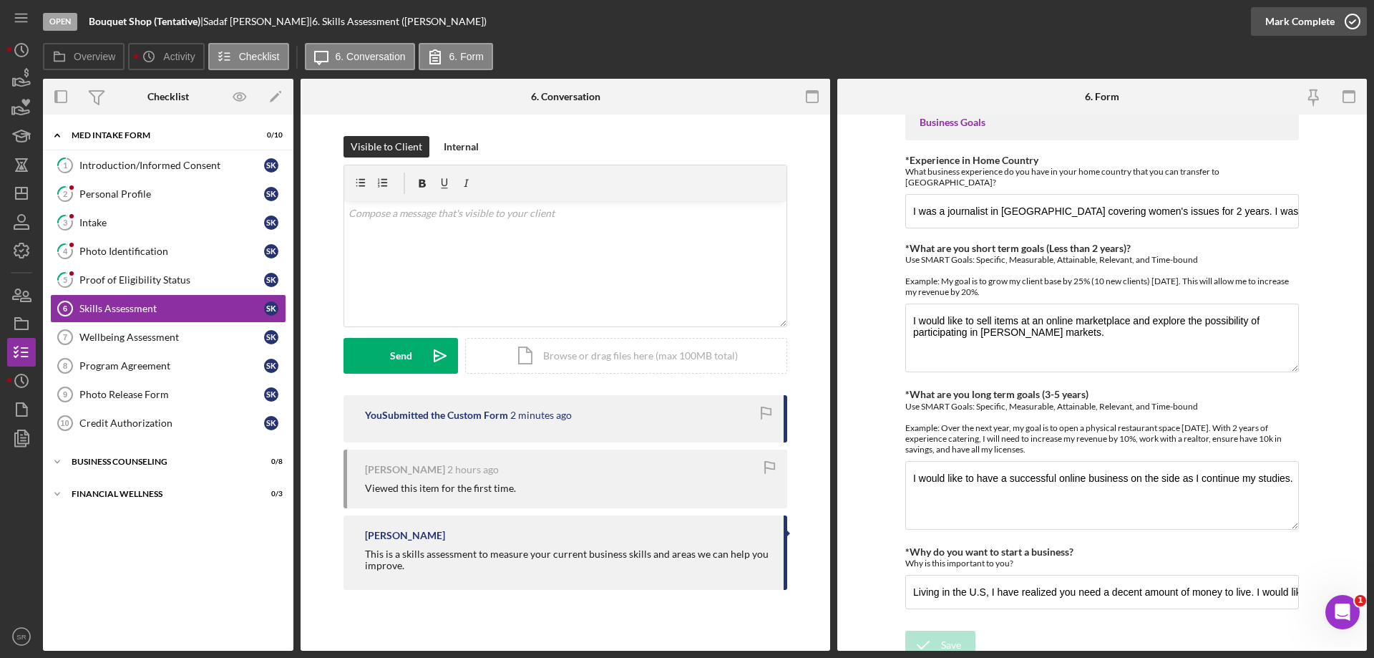
click at [1346, 18] on icon "button" at bounding box center [1352, 22] width 36 height 36
click at [143, 346] on link "Wellbeing Assessment 7 Wellbeing Assessment S K" at bounding box center [168, 337] width 236 height 29
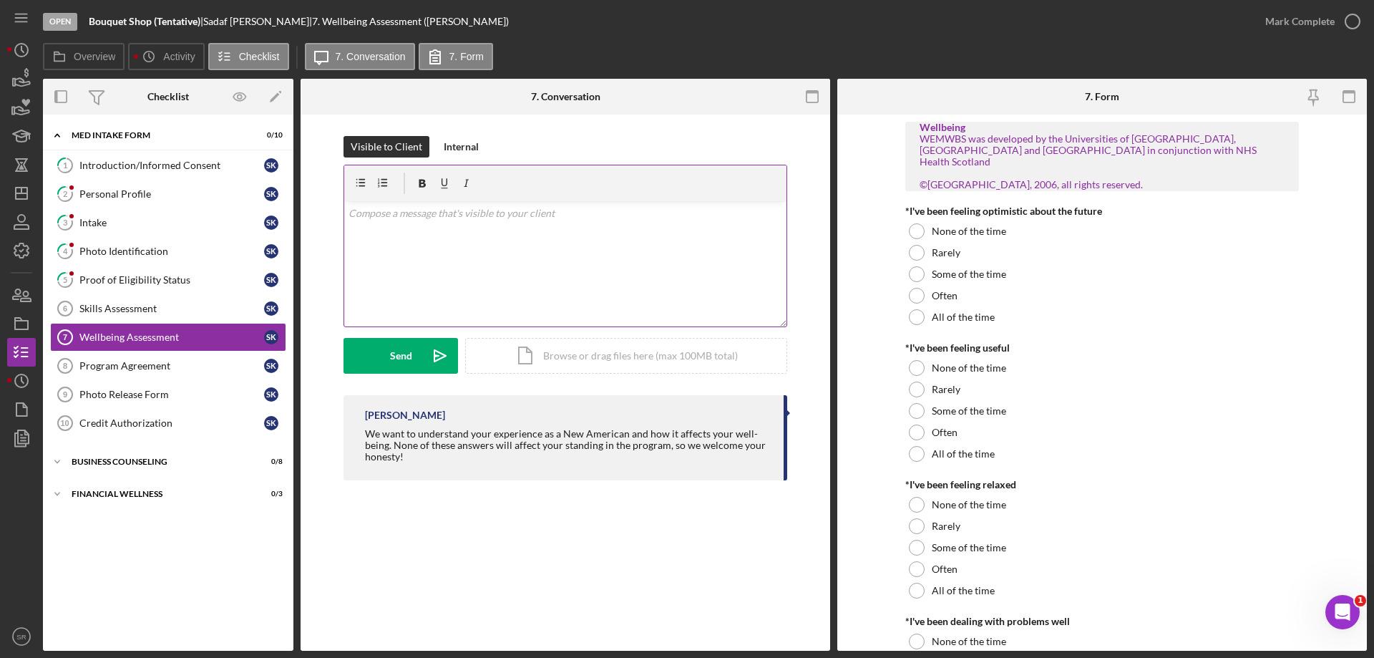
click at [447, 286] on div "v Color teal Color pink Remove color Add row above Add row below Add column bef…" at bounding box center [565, 263] width 442 height 125
click at [373, 371] on button "Send Icon/icon-invite-send" at bounding box center [400, 356] width 114 height 36
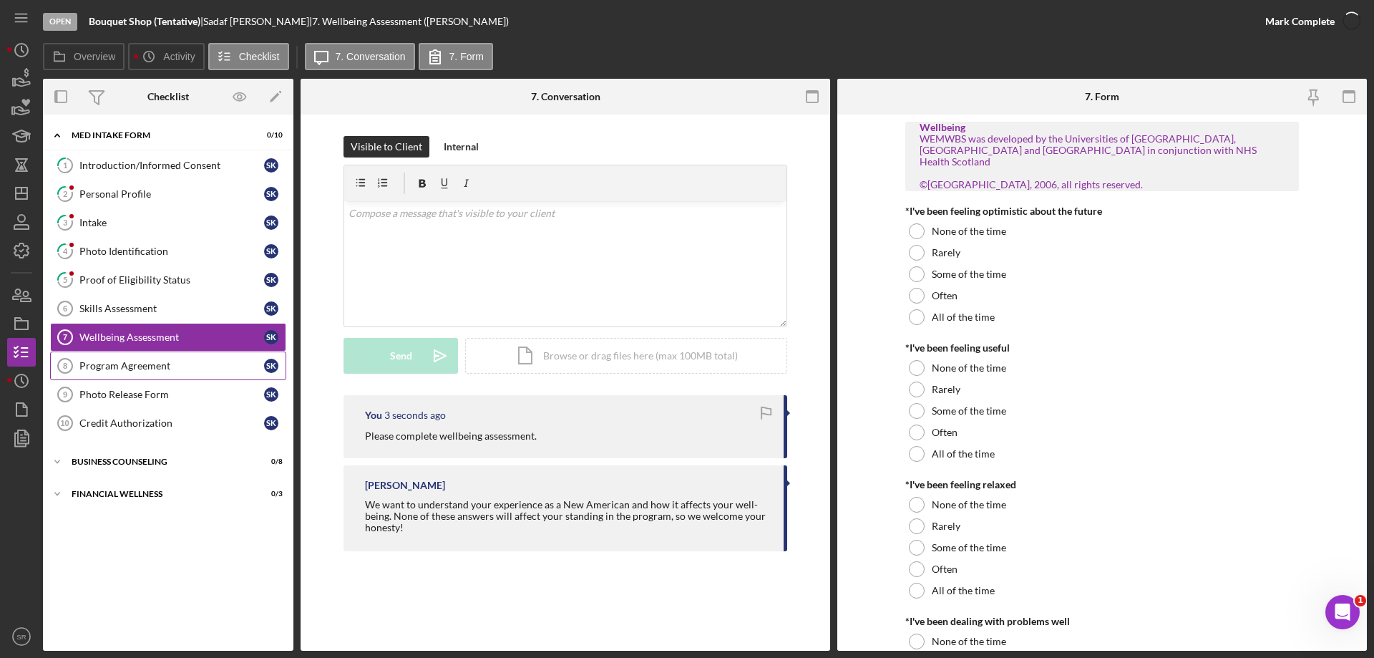
click at [160, 362] on div "Program Agreement" at bounding box center [171, 365] width 185 height 11
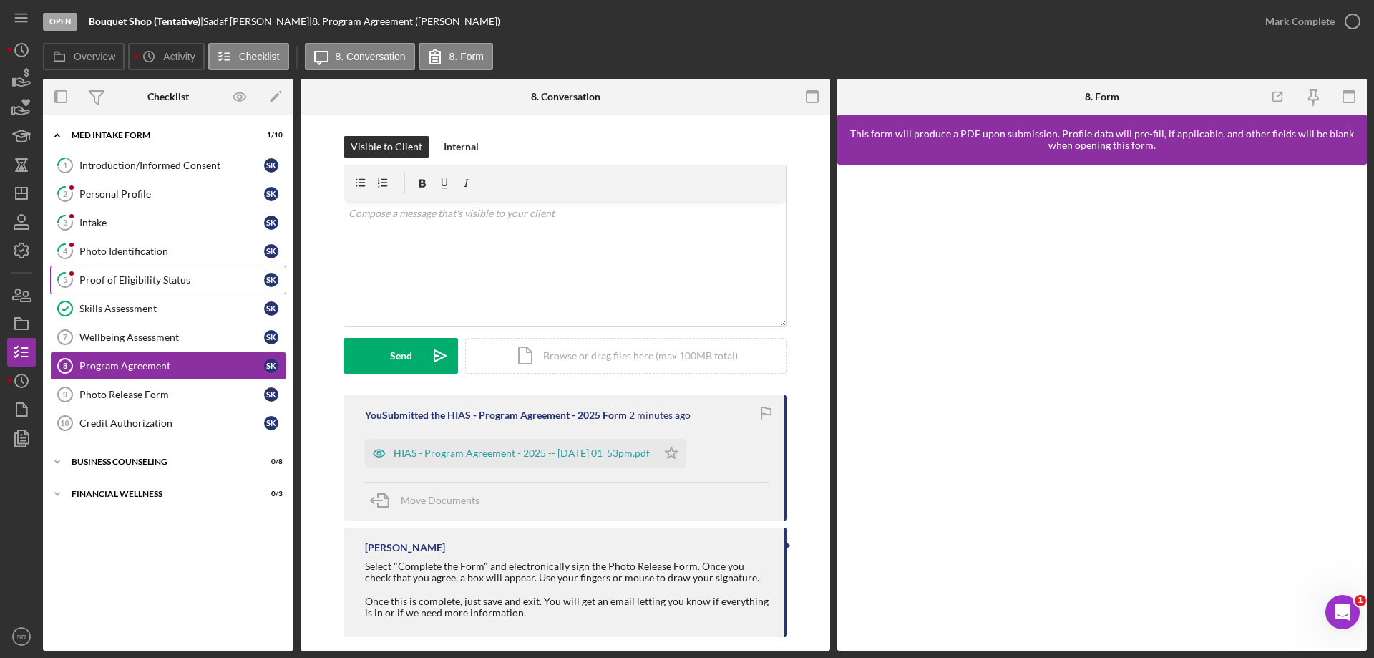
click at [129, 280] on div "Proof of Eligibility Status" at bounding box center [171, 279] width 185 height 11
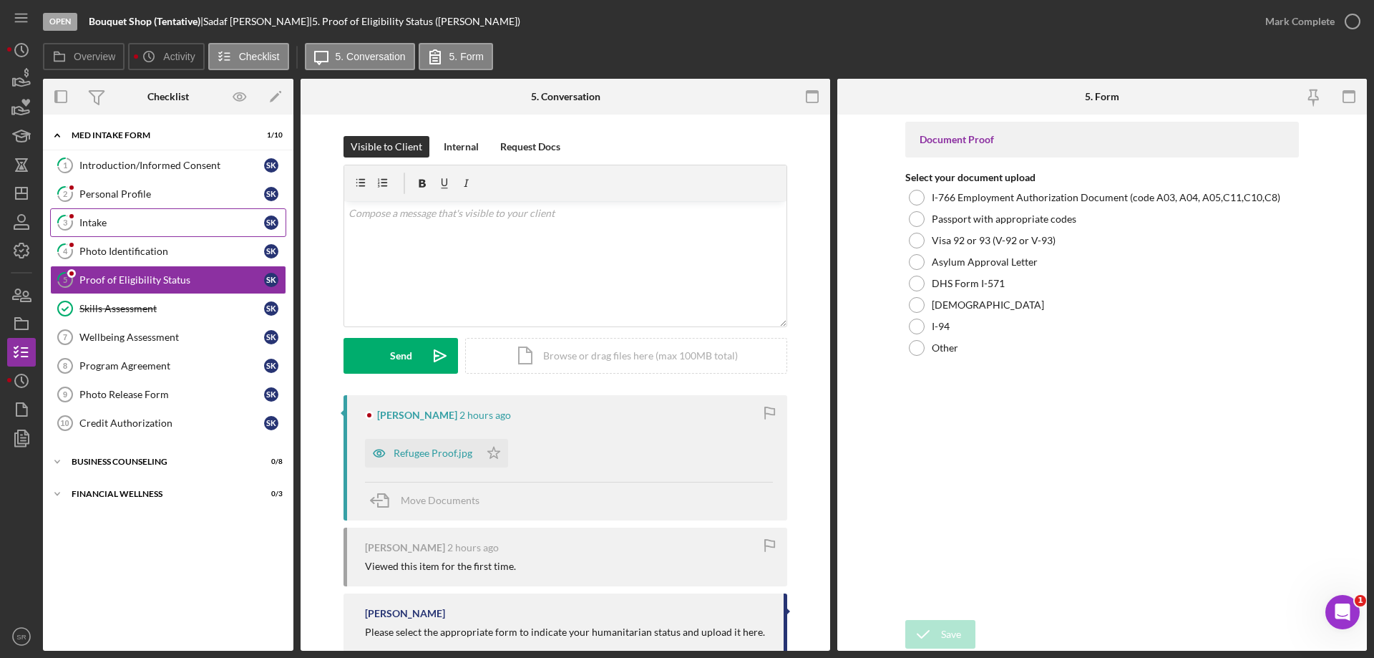
click at [112, 227] on div "Intake" at bounding box center [171, 222] width 185 height 11
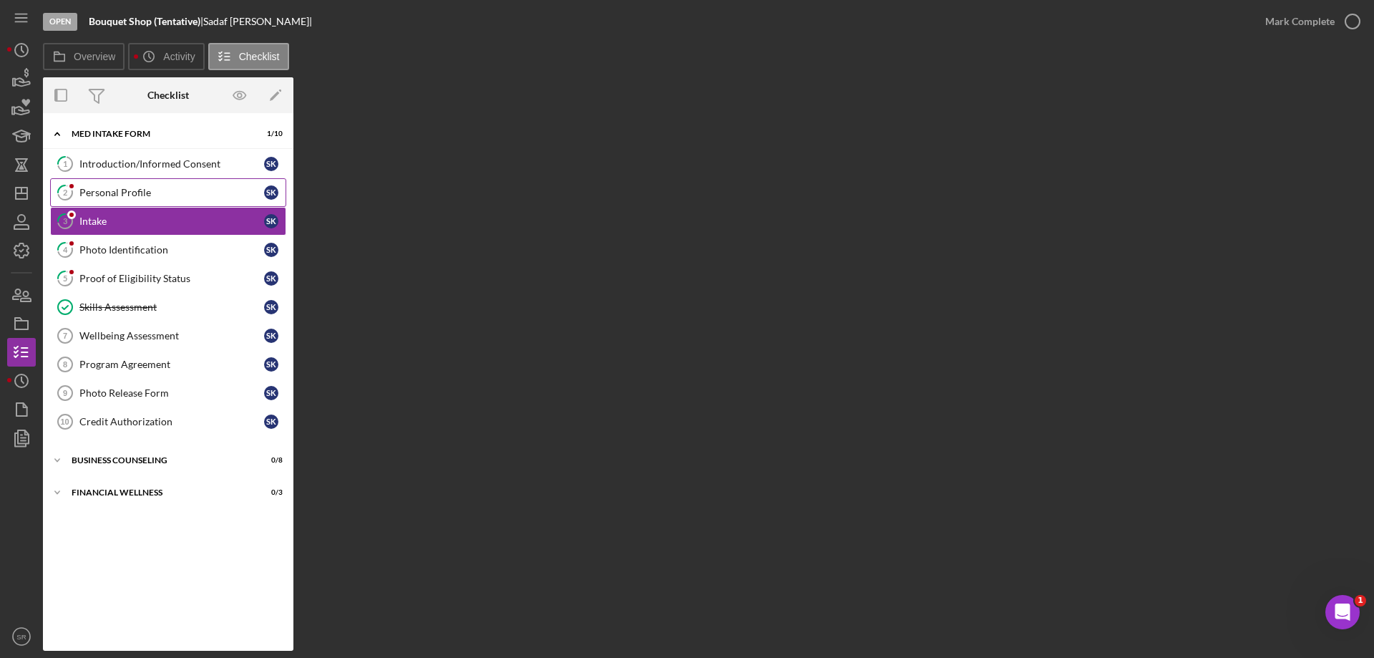
click at [114, 195] on div "Personal Profile" at bounding box center [171, 192] width 185 height 11
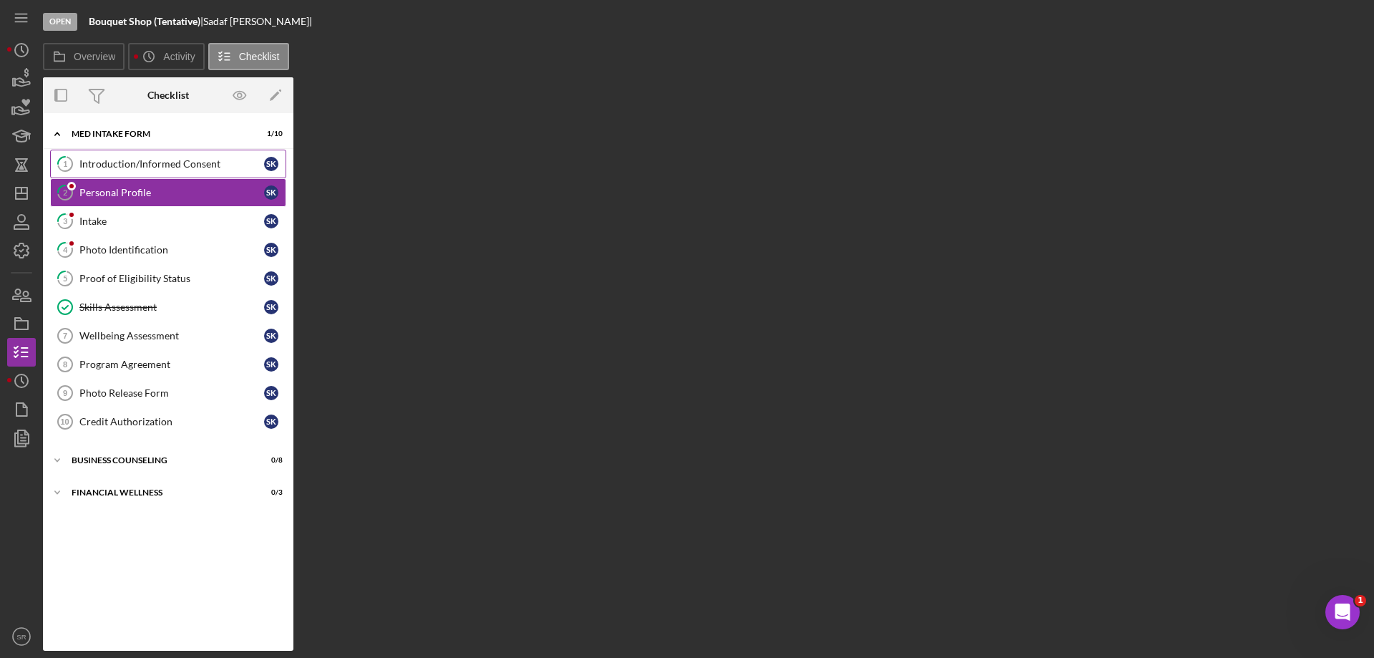
click at [119, 166] on div "Introduction/Informed Consent" at bounding box center [171, 163] width 185 height 11
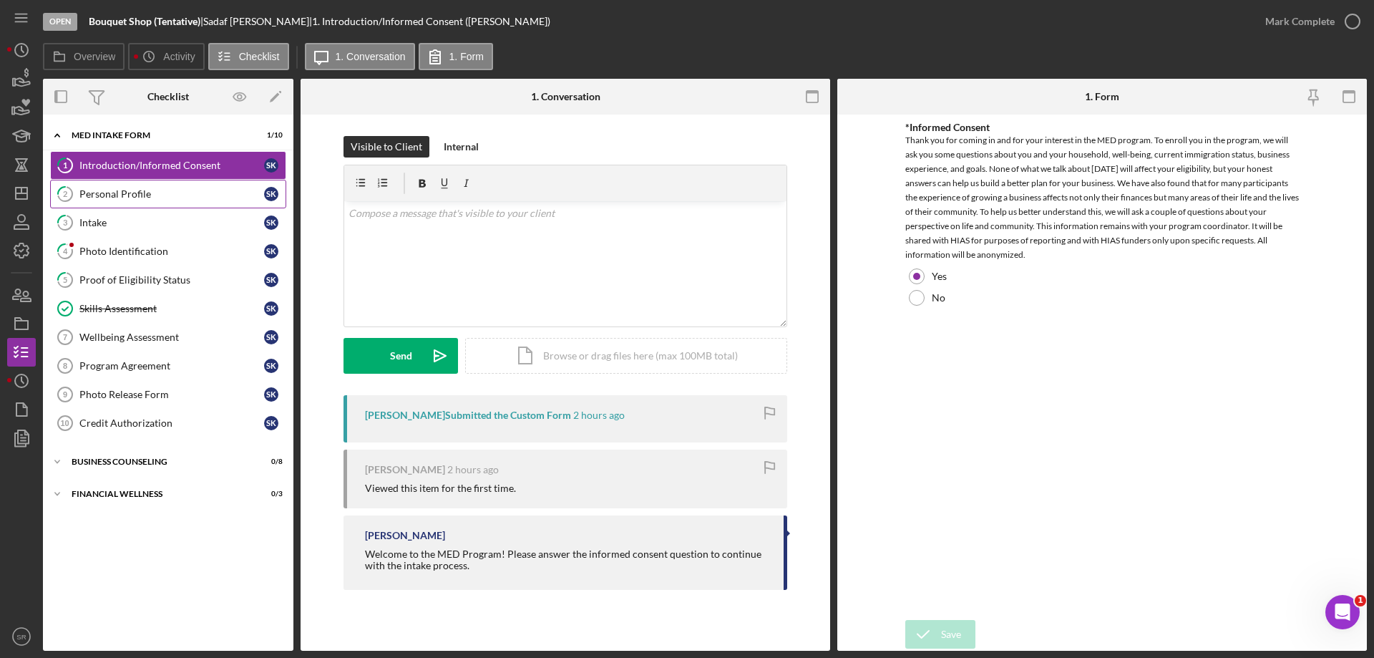
click at [118, 187] on link "2 Personal Profile S K" at bounding box center [168, 194] width 236 height 29
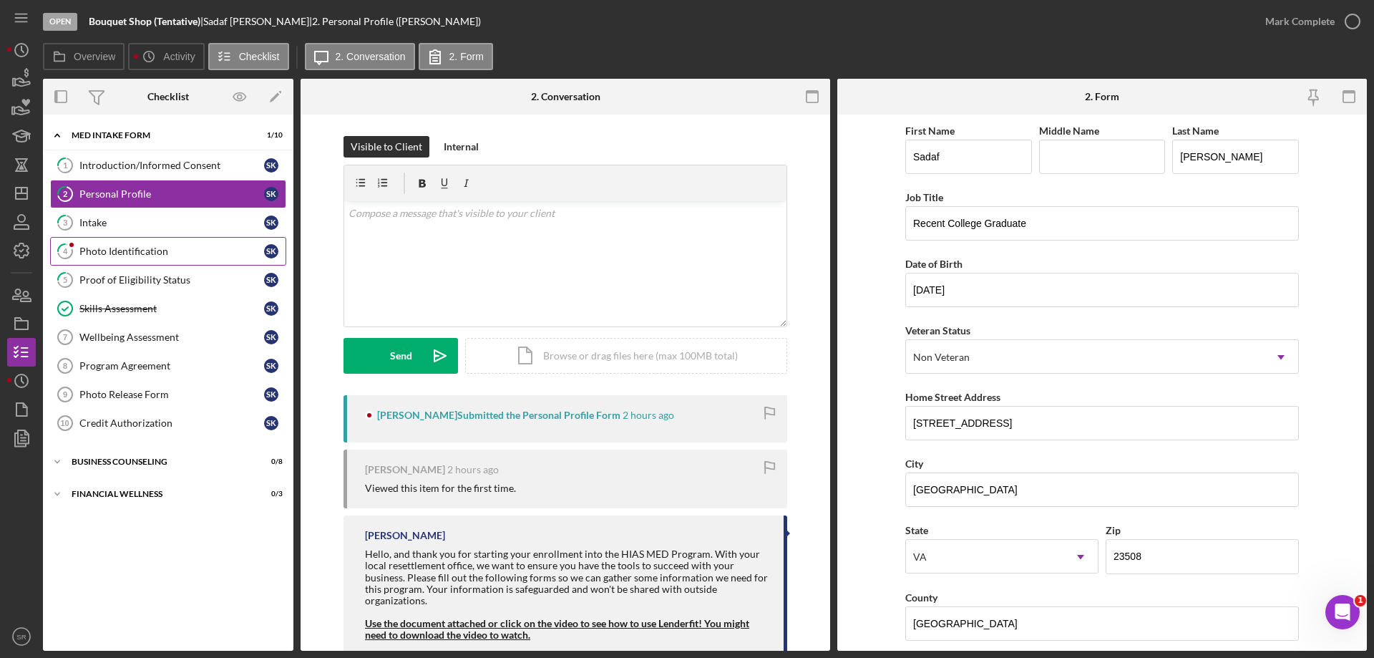
click at [127, 240] on link "4 Photo Identification S K" at bounding box center [168, 251] width 236 height 29
